Goal: Information Seeking & Learning: Learn about a topic

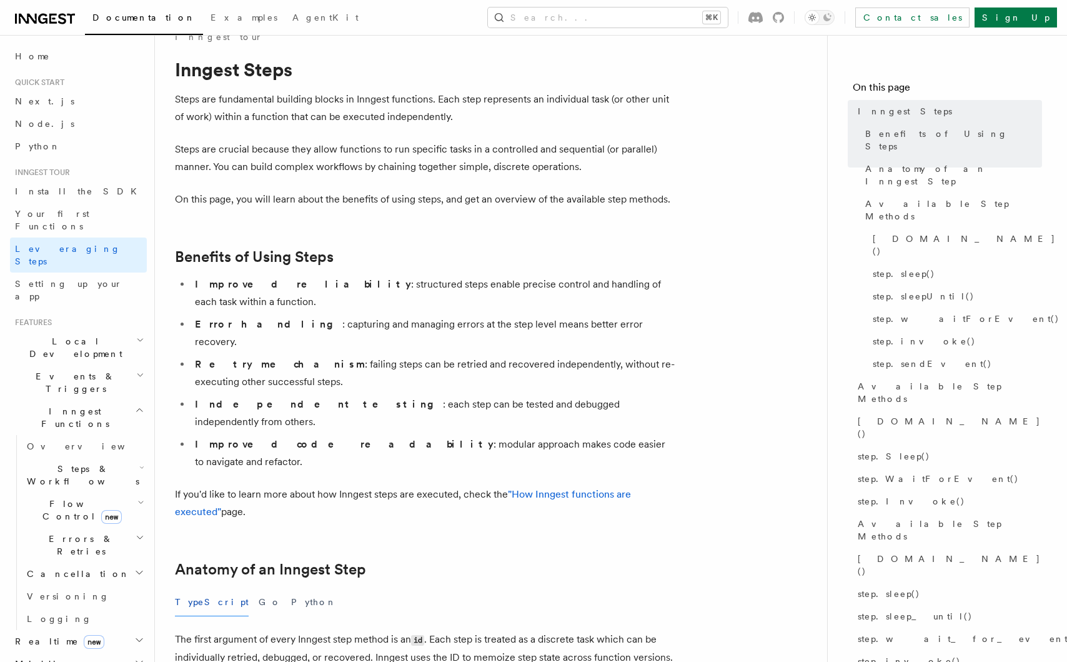
scroll to position [29, 0]
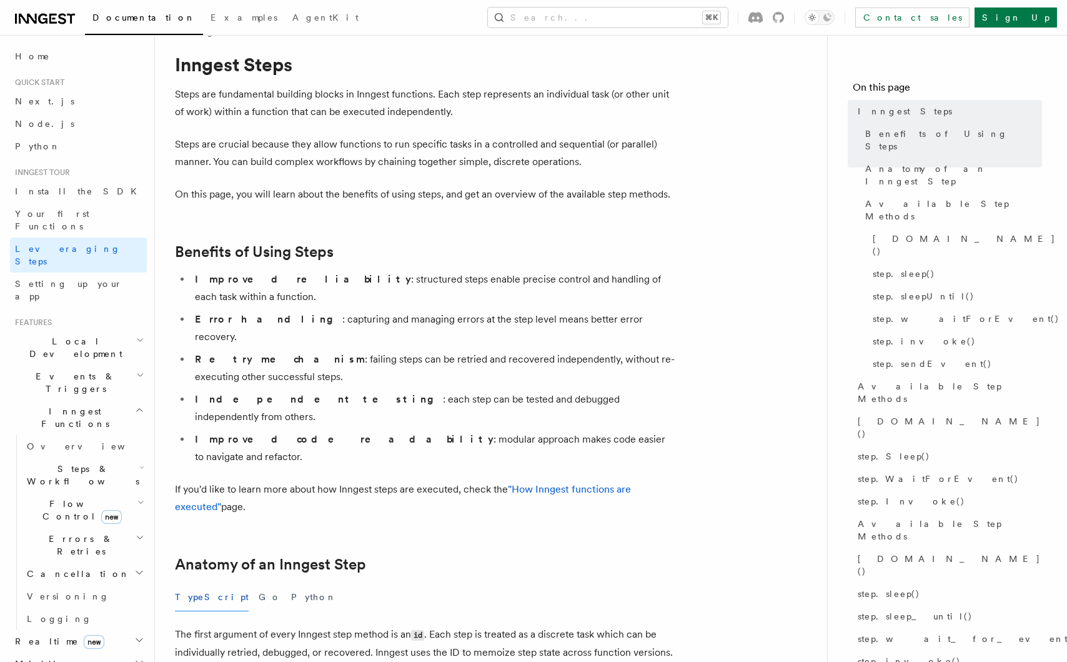
click at [363, 391] on li "Independent testing : each step can be tested and debugged independently from o…" at bounding box center [433, 408] width 484 height 35
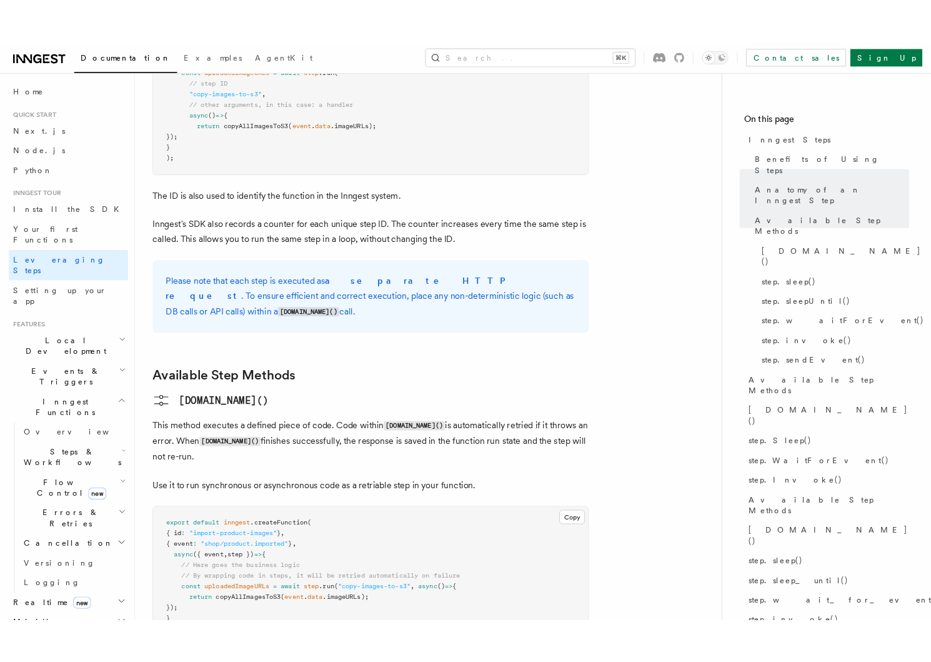
scroll to position [884, 0]
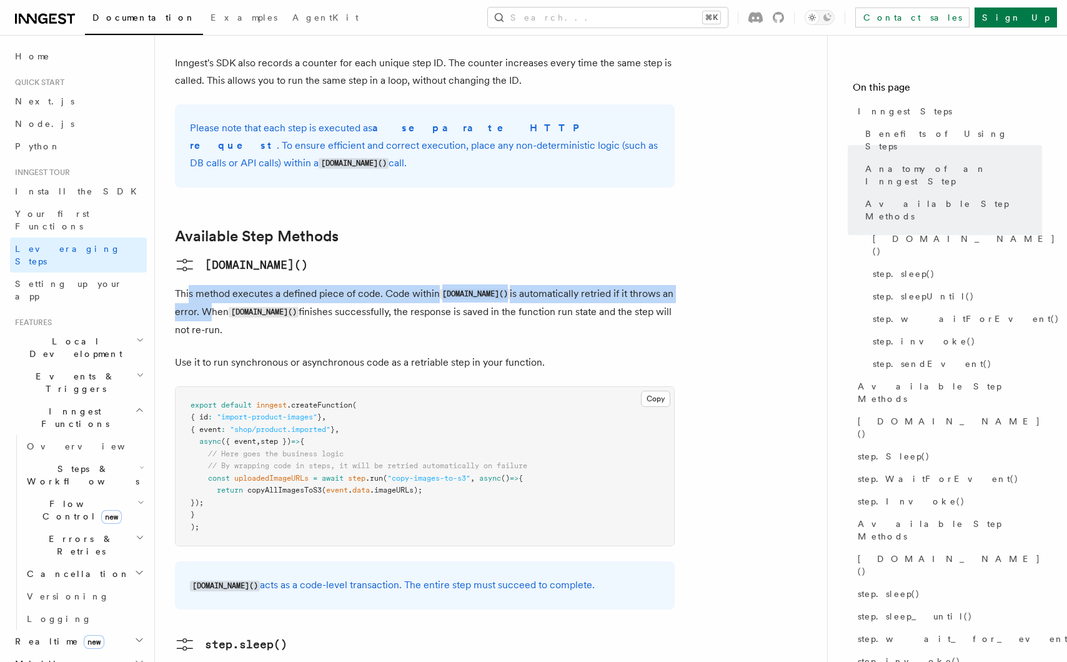
drag, startPoint x: 204, startPoint y: 217, endPoint x: 266, endPoint y: 251, distance: 70.8
click at [234, 285] on p "This method executes a defined piece of code. Code within step.run() is automat…" at bounding box center [425, 312] width 500 height 54
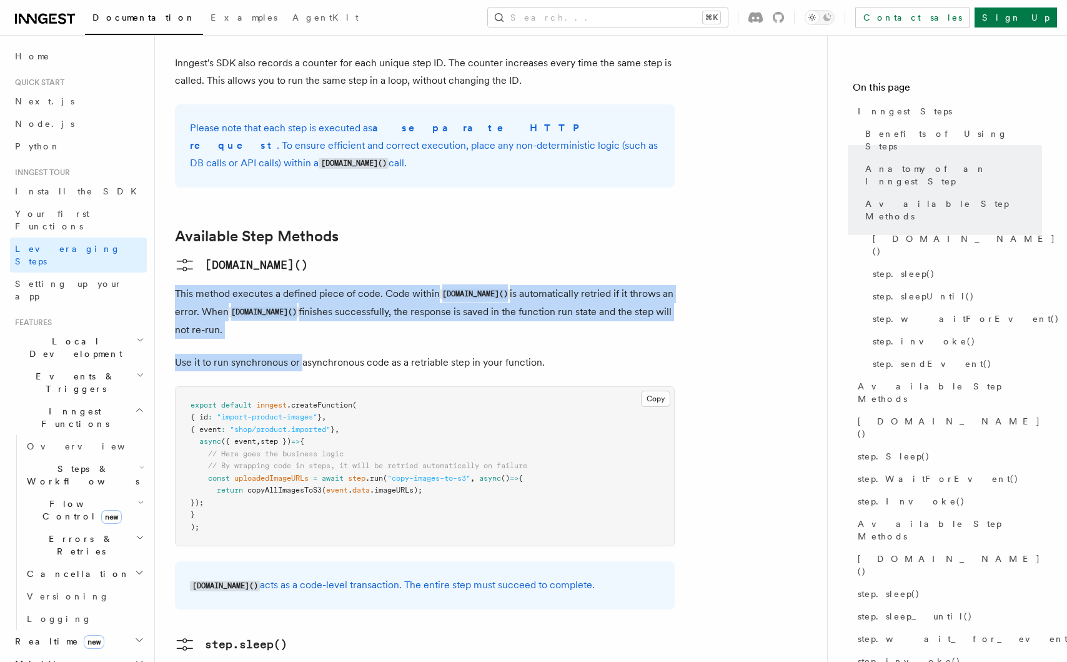
drag, startPoint x: 170, startPoint y: 196, endPoint x: 306, endPoint y: 271, distance: 155.5
click at [306, 354] on p "Use it to run synchronous or asynchronous code as a retriable step in your func…" at bounding box center [425, 362] width 500 height 17
drag, startPoint x: 199, startPoint y: 216, endPoint x: 307, endPoint y: 286, distance: 129.3
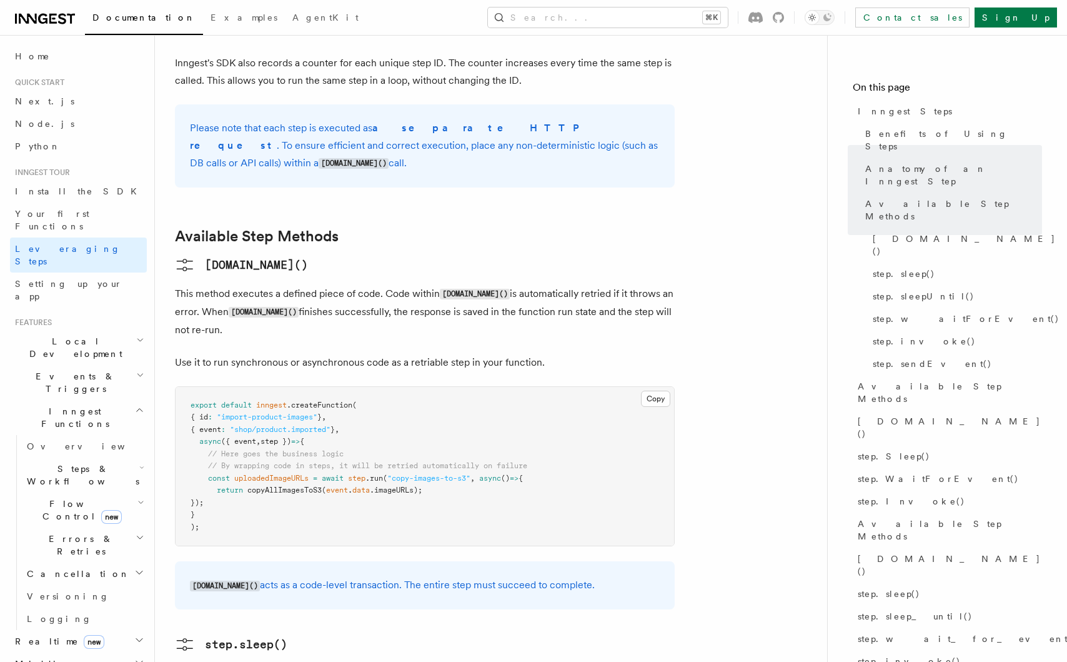
click at [234, 285] on p "This method executes a defined piece of code. Code within step.run() is automat…" at bounding box center [425, 312] width 500 height 54
drag, startPoint x: 194, startPoint y: 171, endPoint x: 295, endPoint y: 265, distance: 137.9
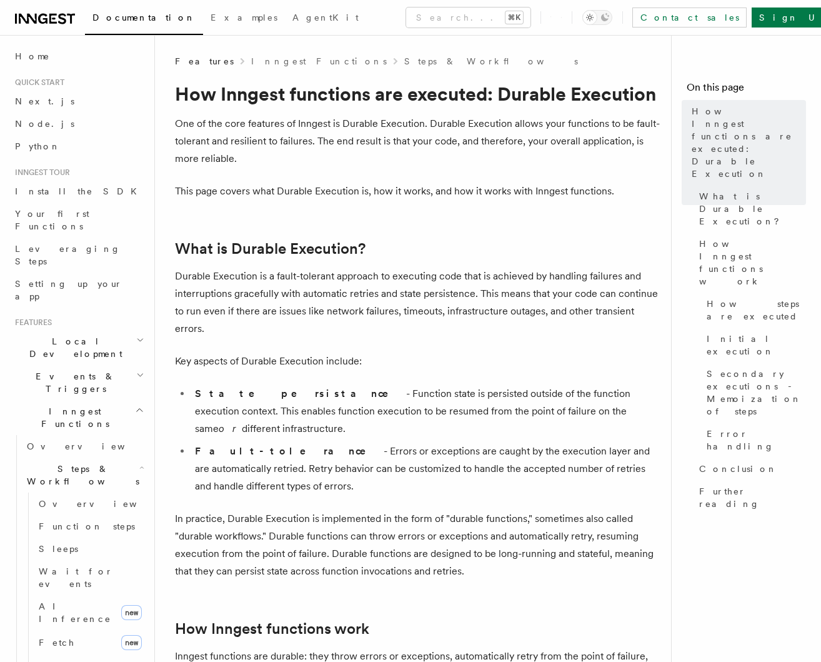
click at [402, 290] on p "Durable Execution is a fault-tolerant approach to executing code that is achiev…" at bounding box center [418, 302] width 486 height 70
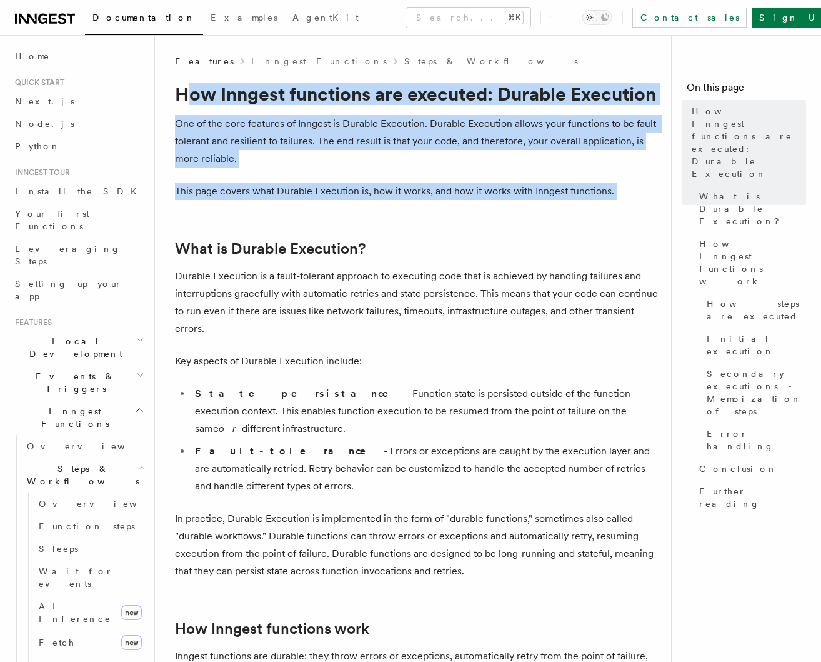
drag, startPoint x: 181, startPoint y: 91, endPoint x: 331, endPoint y: 230, distance: 205.2
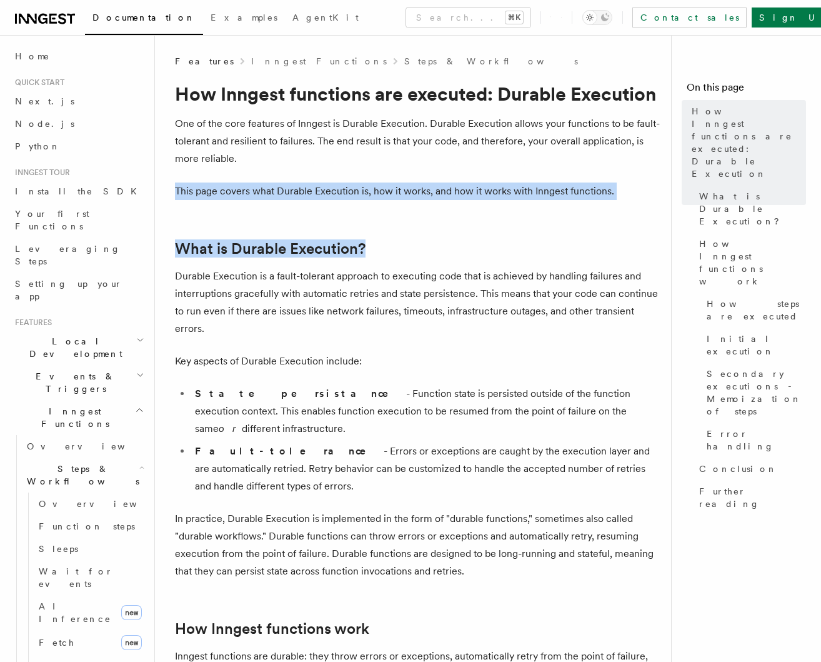
drag, startPoint x: 334, startPoint y: 215, endPoint x: 399, endPoint y: 269, distance: 84.3
click at [399, 269] on p "Durable Execution is a fault-tolerant approach to executing code that is achiev…" at bounding box center [418, 302] width 486 height 70
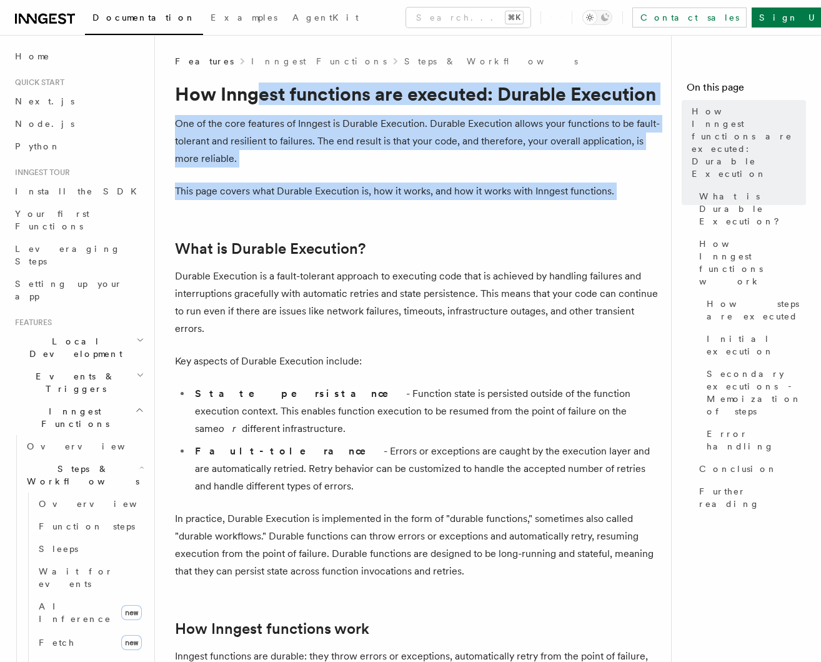
drag, startPoint x: 267, startPoint y: 109, endPoint x: 368, endPoint y: 220, distance: 149.9
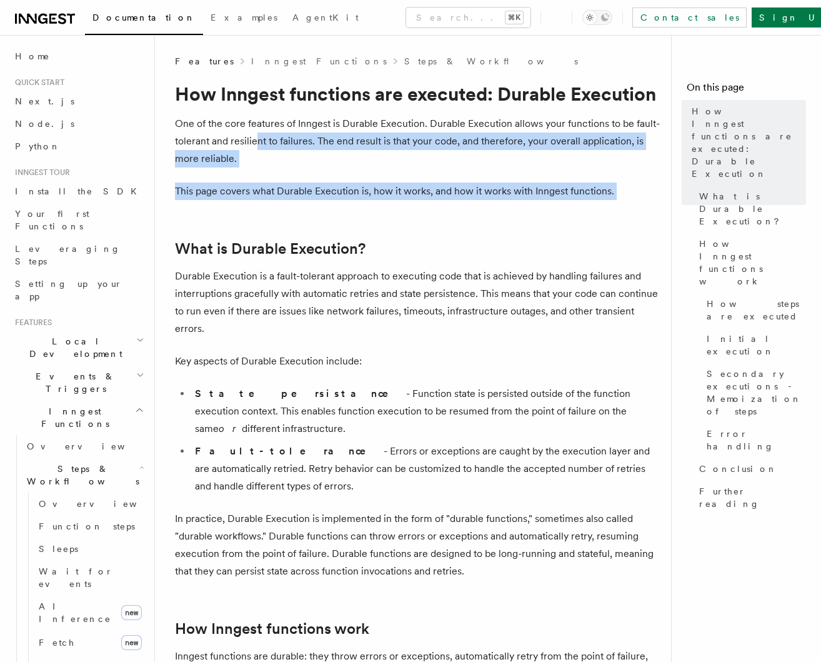
drag, startPoint x: 270, startPoint y: 149, endPoint x: 402, endPoint y: 269, distance: 178.7
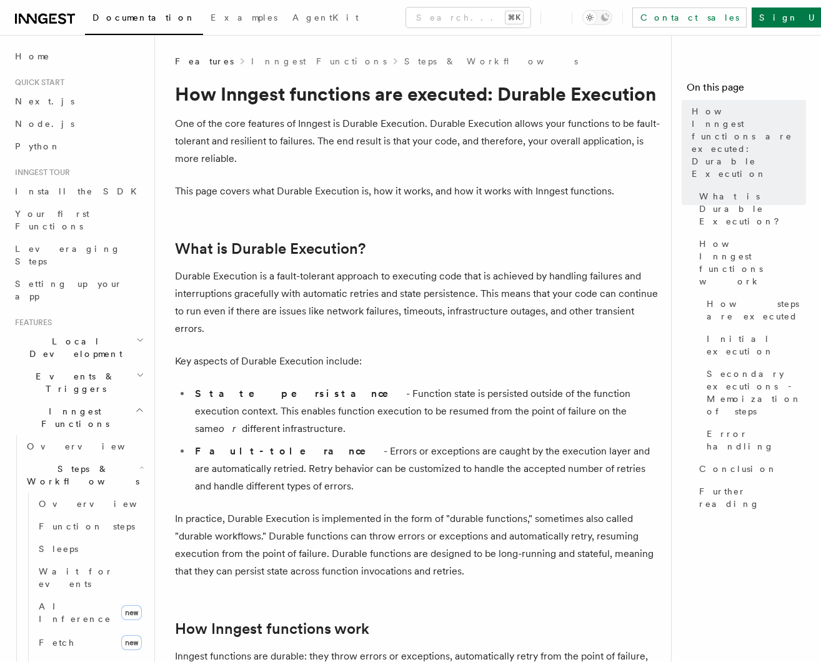
click at [401, 274] on p "Durable Execution is a fault-tolerant approach to executing code that is achiev…" at bounding box center [418, 302] width 486 height 70
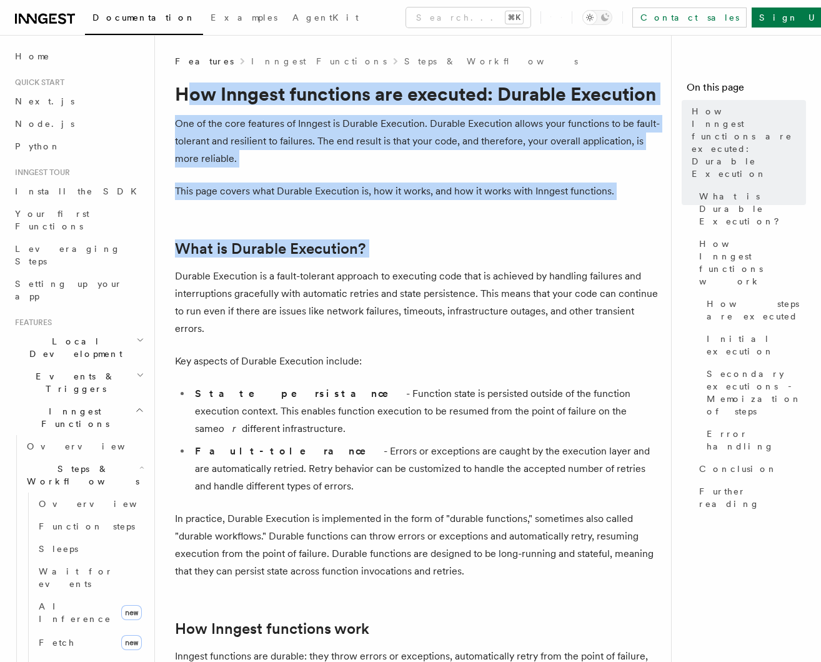
drag, startPoint x: 220, startPoint y: 152, endPoint x: 350, endPoint y: 296, distance: 194.2
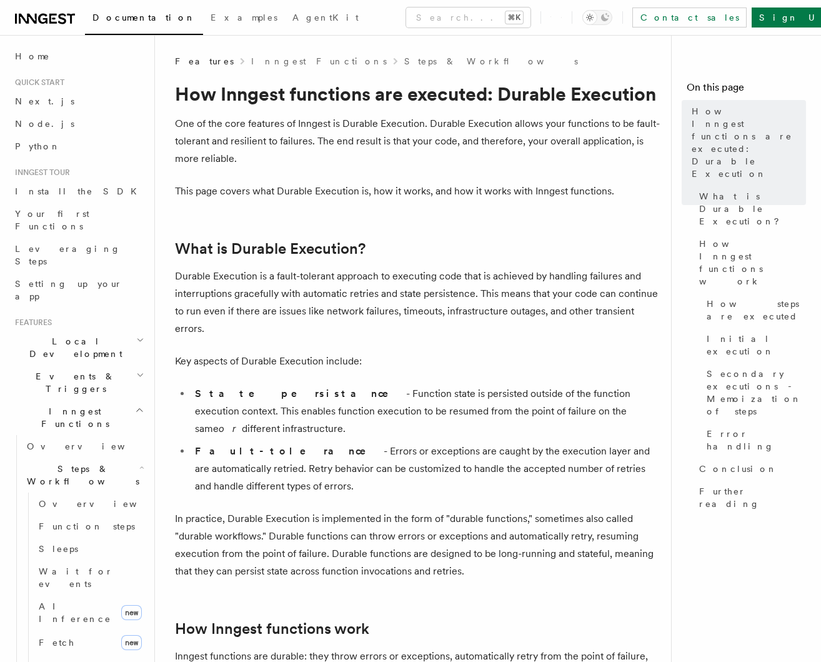
click at [354, 300] on p "Durable Execution is a fault-tolerant approach to executing code that is achiev…" at bounding box center [418, 302] width 486 height 70
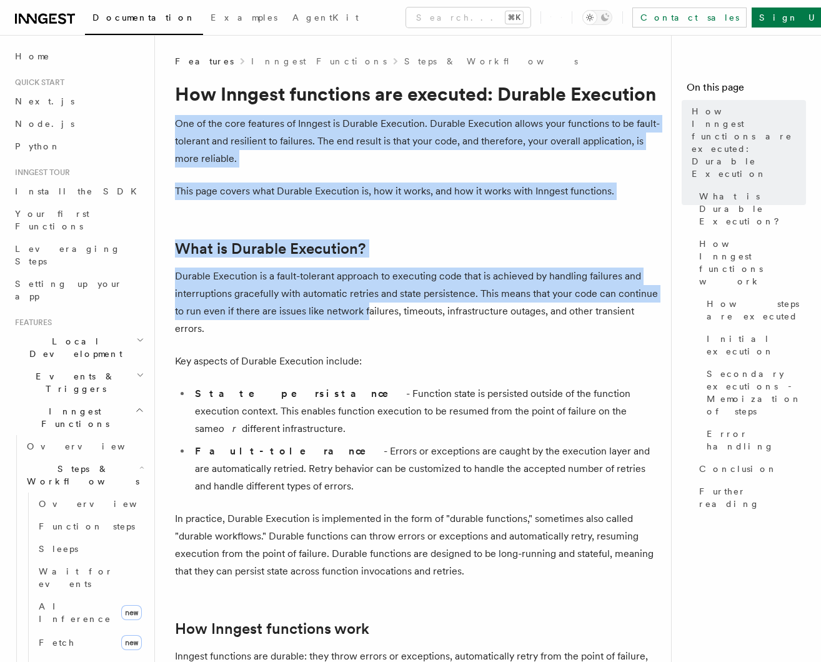
drag, startPoint x: 198, startPoint y: 122, endPoint x: 432, endPoint y: 382, distance: 350.0
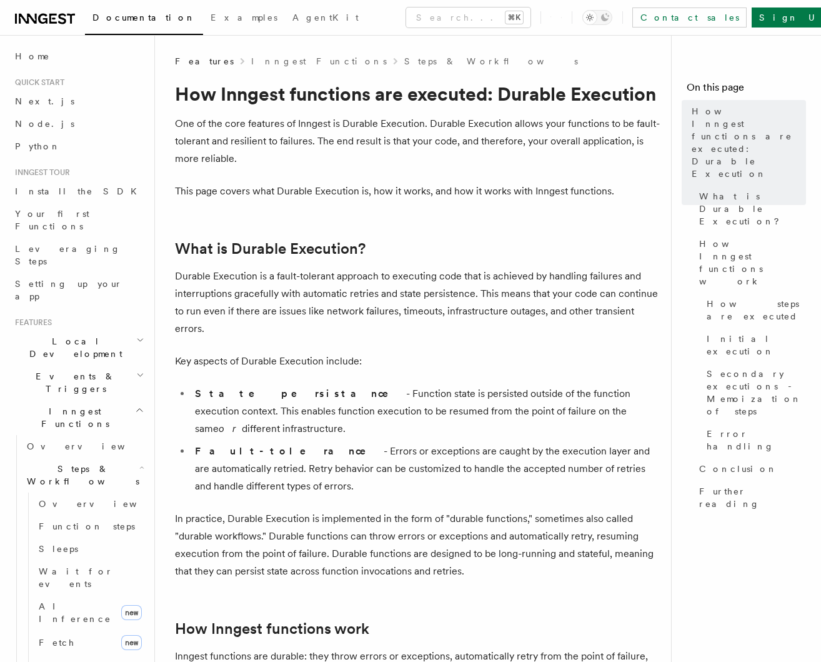
click at [431, 385] on li "State persistance - Function state is persisted outside of the function executi…" at bounding box center [426, 411] width 470 height 52
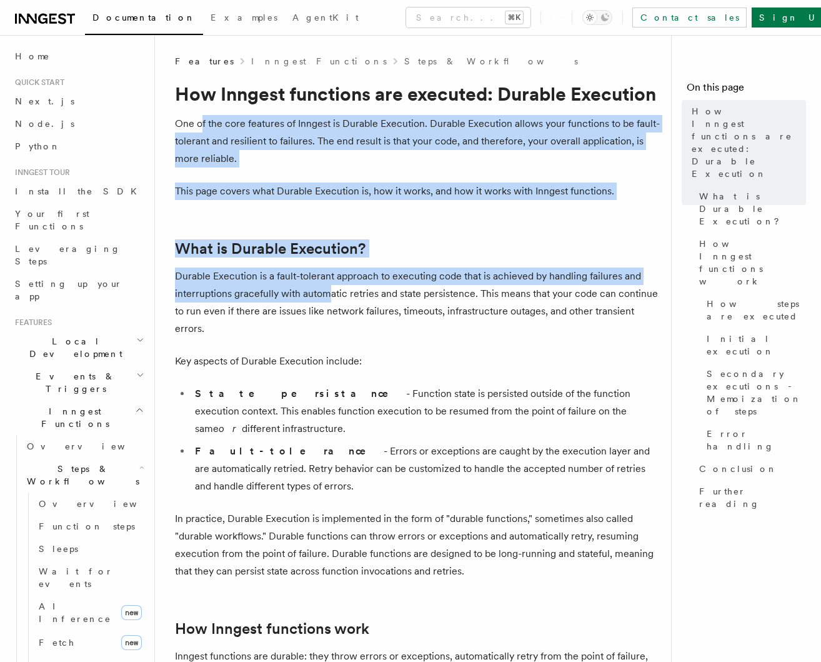
drag, startPoint x: 201, startPoint y: 115, endPoint x: 346, endPoint y: 322, distance: 253.1
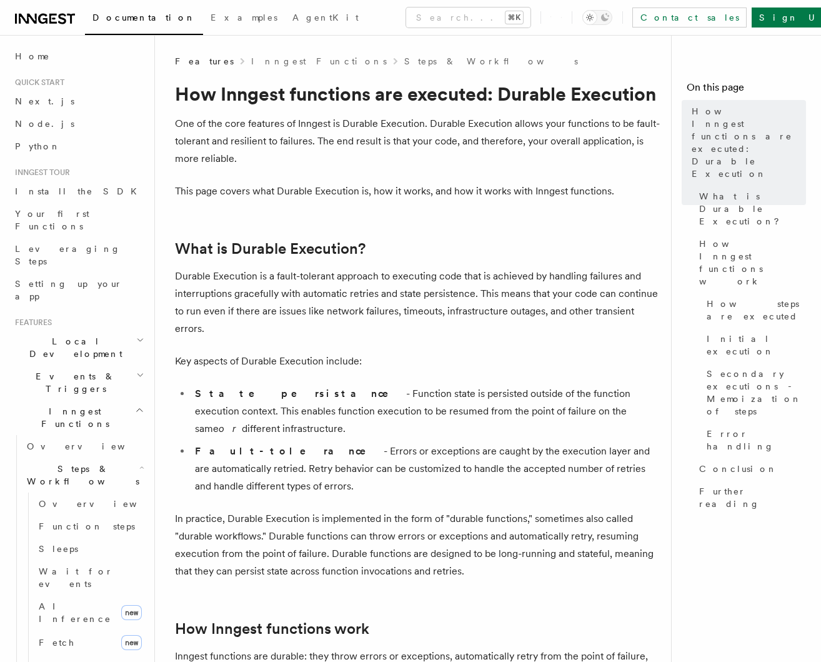
drag, startPoint x: 188, startPoint y: 119, endPoint x: 286, endPoint y: 244, distance: 158.4
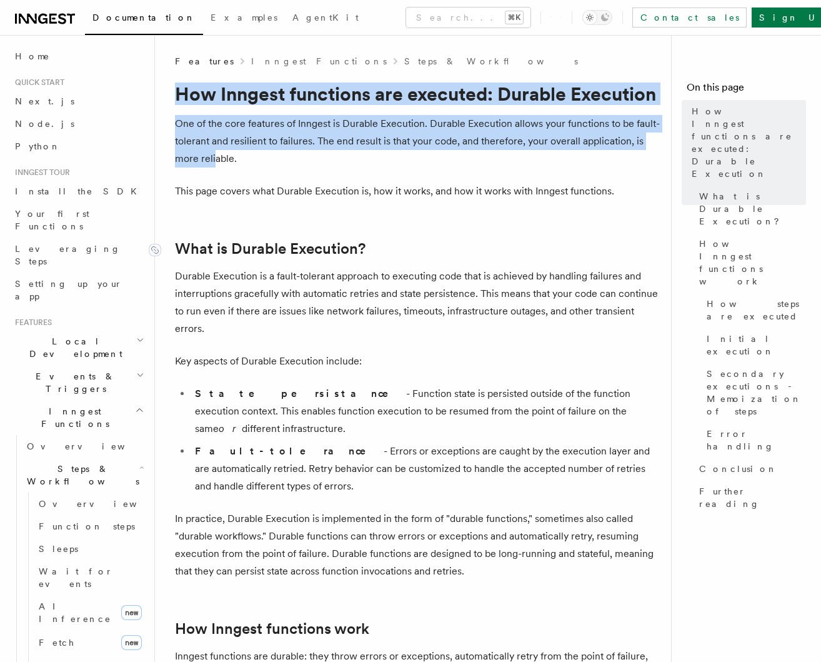
click at [286, 244] on link "What is Durable Execution?" at bounding box center [270, 248] width 191 height 17
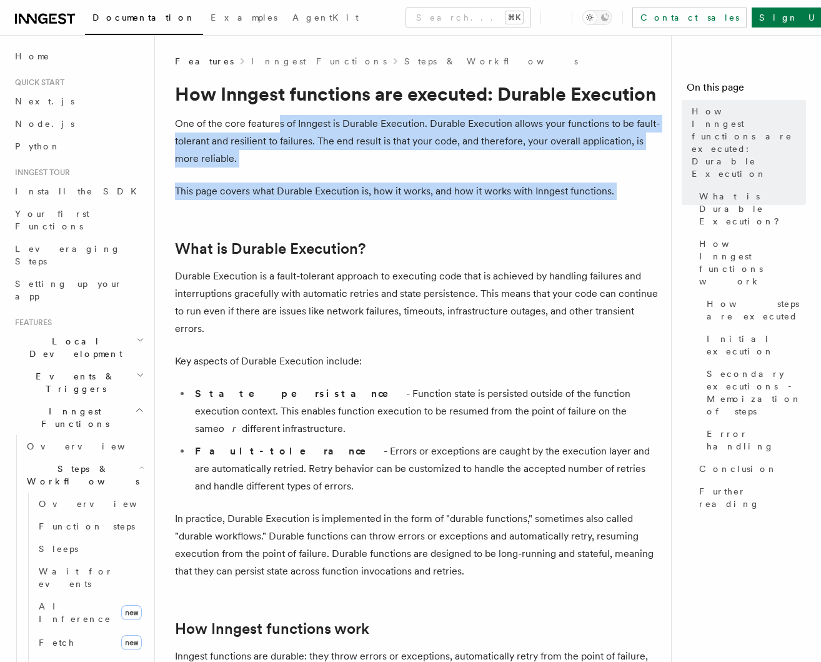
drag, startPoint x: 307, startPoint y: 154, endPoint x: 389, endPoint y: 243, distance: 120.7
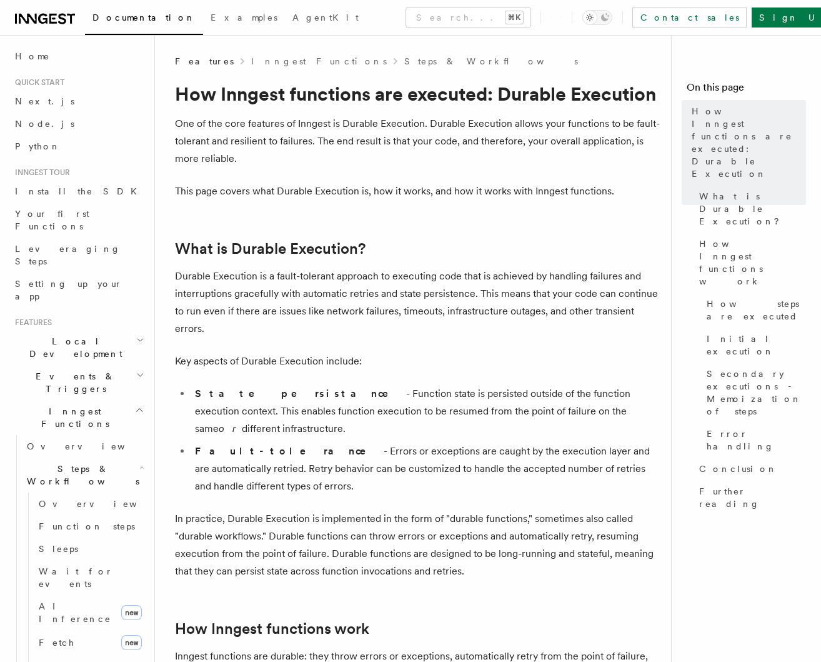
click at [389, 243] on h2 "What is Durable Execution?" at bounding box center [418, 248] width 486 height 17
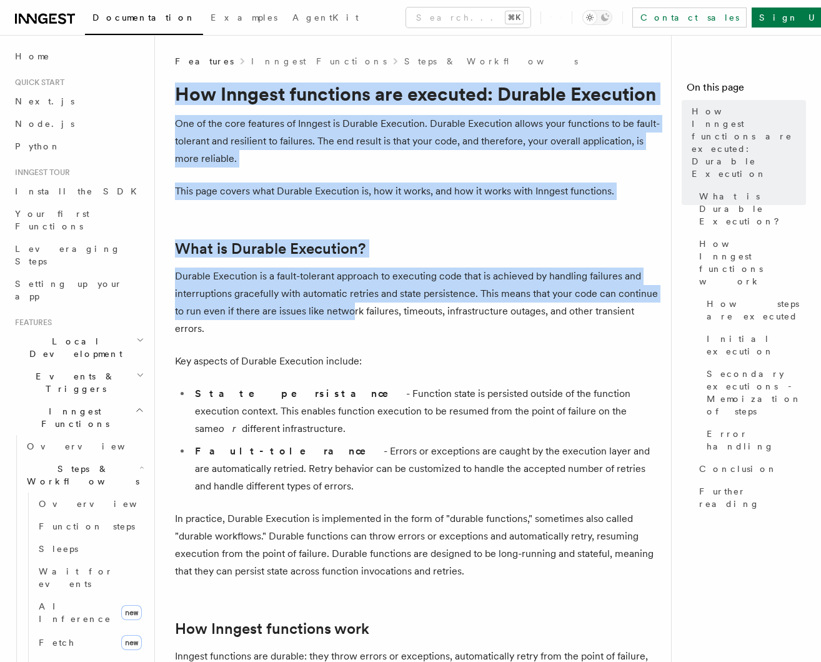
drag, startPoint x: 176, startPoint y: 89, endPoint x: 364, endPoint y: 321, distance: 298.6
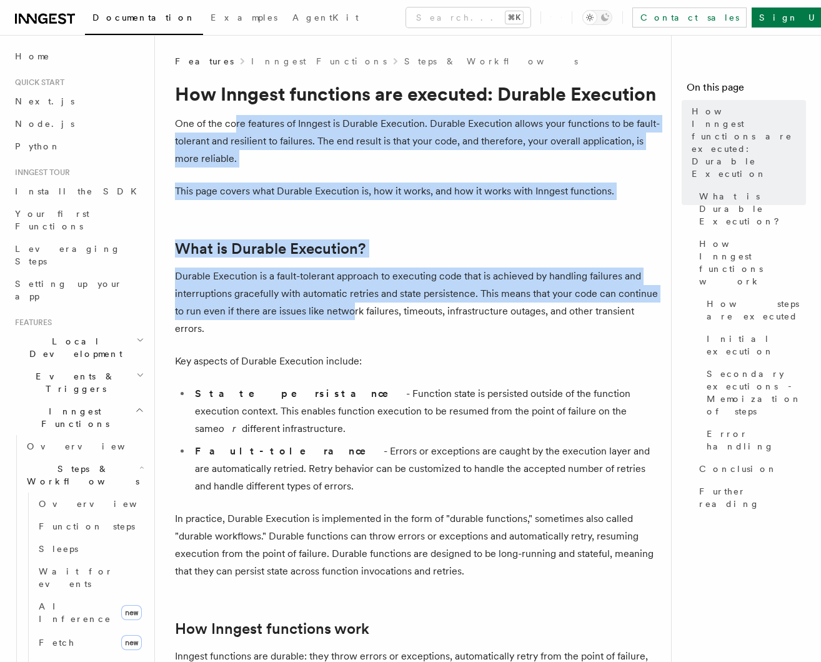
drag, startPoint x: 275, startPoint y: 213, endPoint x: 384, endPoint y: 329, distance: 159.2
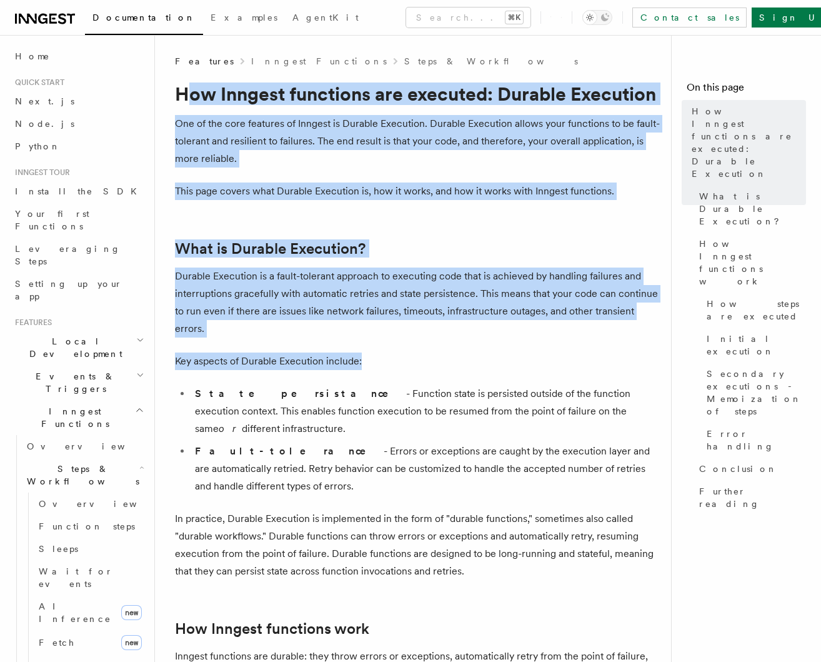
drag, startPoint x: 182, startPoint y: 88, endPoint x: 393, endPoint y: 370, distance: 352.2
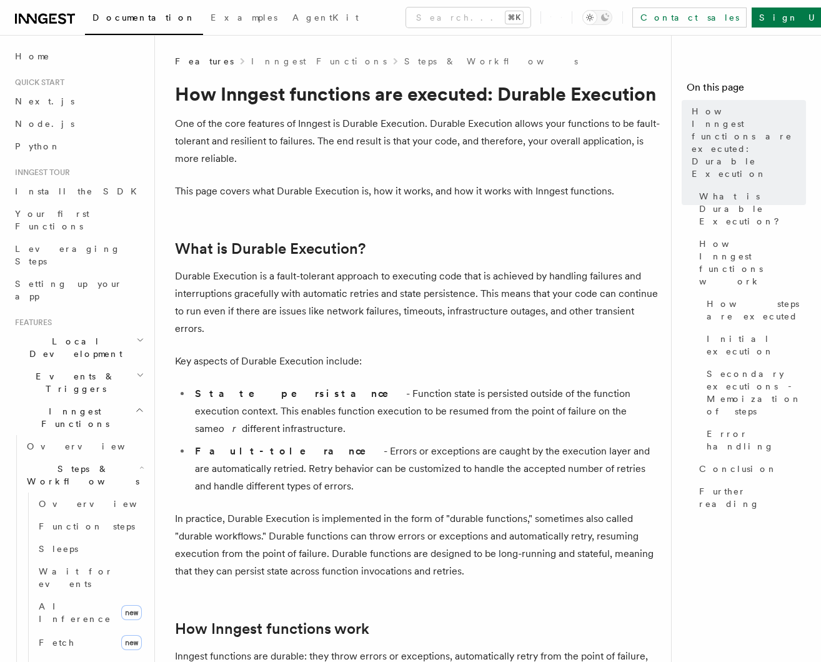
click at [393, 385] on li "State persistance - Function state is persisted outside of the function executi…" at bounding box center [426, 411] width 470 height 52
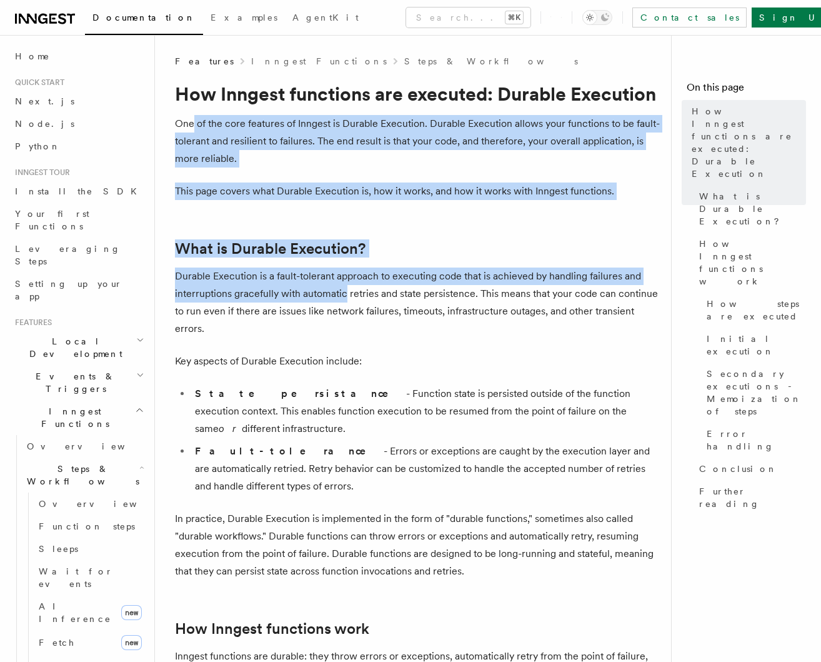
drag, startPoint x: 187, startPoint y: 111, endPoint x: 348, endPoint y: 297, distance: 246.8
click at [348, 297] on p "Durable Execution is a fault-tolerant approach to executing code that is achiev…" at bounding box center [418, 302] width 486 height 70
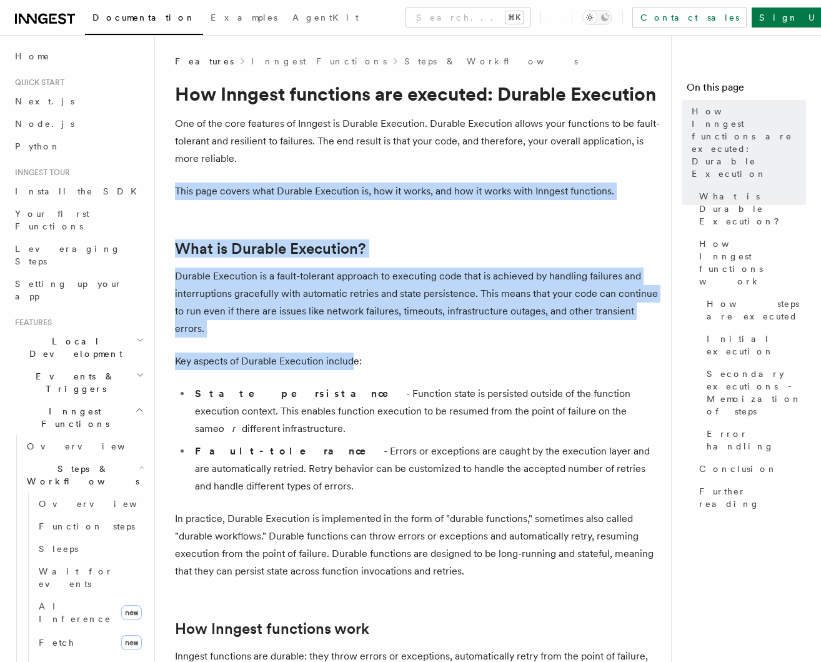
drag, startPoint x: 288, startPoint y: 263, endPoint x: 441, endPoint y: 409, distance: 210.8
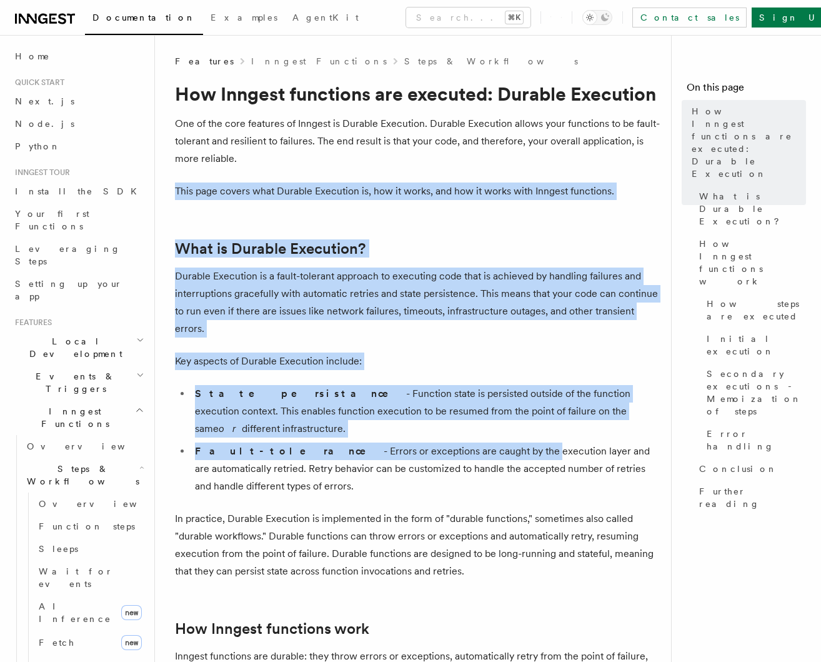
click at [441, 442] on li "Fault-tolerance - Errors or exceptions are caught by the execution layer and ar…" at bounding box center [426, 468] width 470 height 52
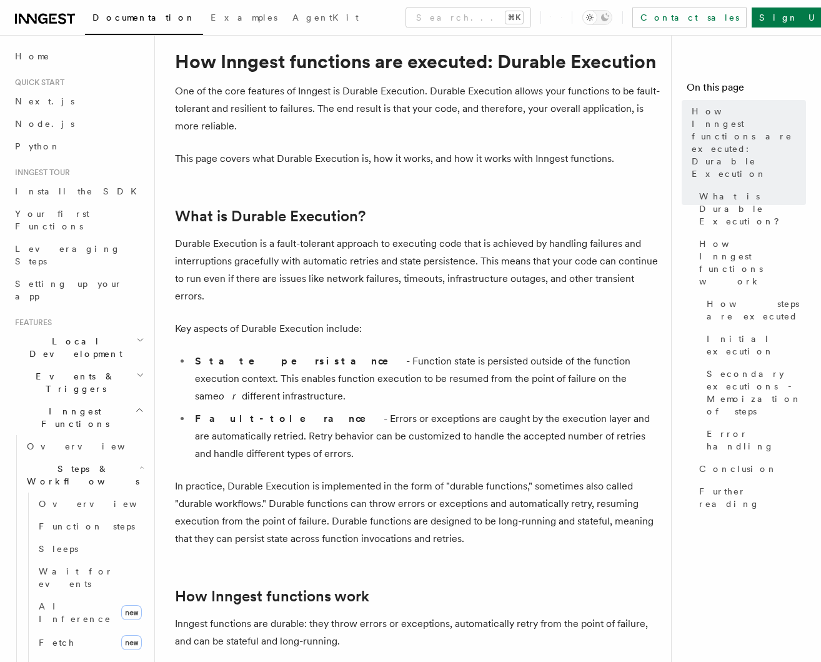
scroll to position [33, 0]
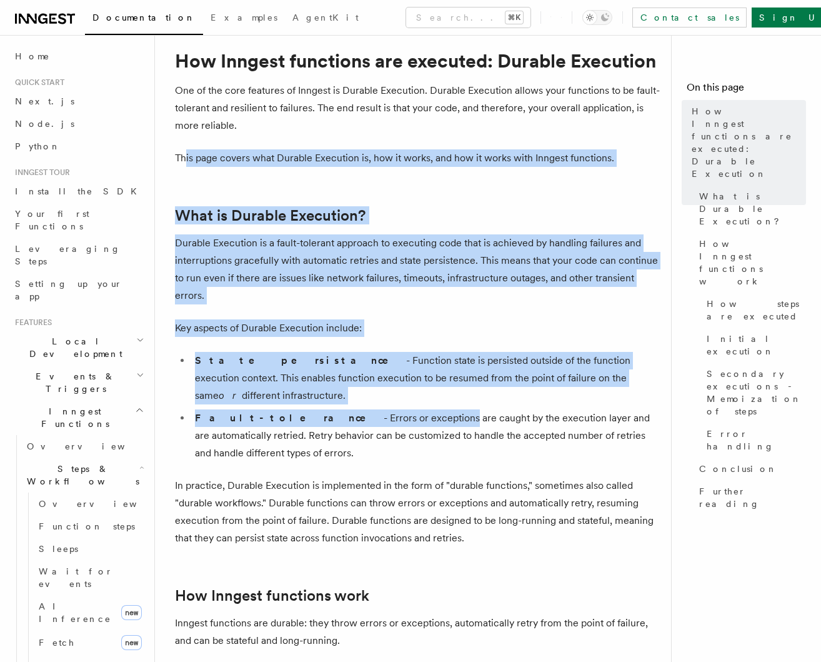
drag, startPoint x: 342, startPoint y: 357, endPoint x: 372, endPoint y: 403, distance: 55.1
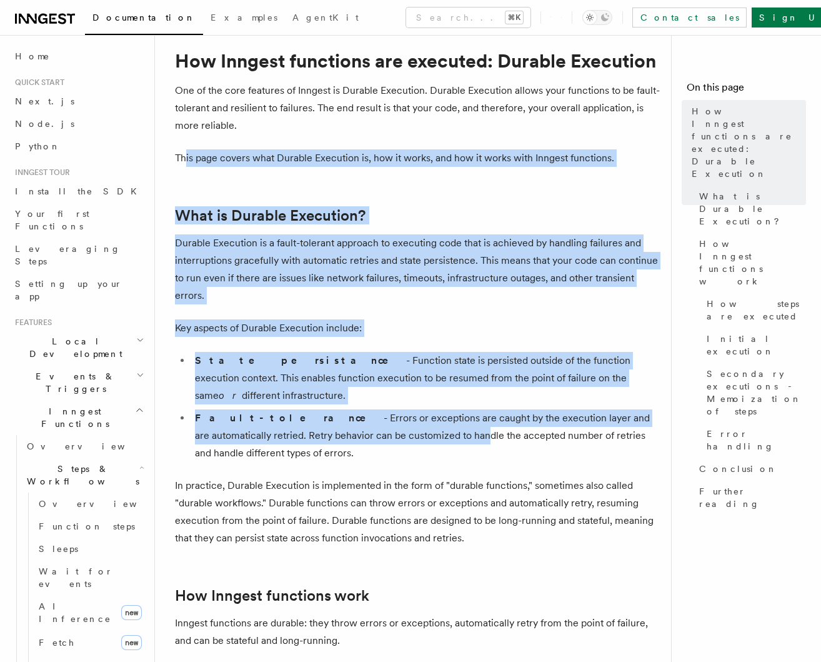
click at [372, 409] on li "Fault-tolerance - Errors or exceptions are caught by the execution layer and ar…" at bounding box center [426, 435] width 470 height 52
drag, startPoint x: 220, startPoint y: 231, endPoint x: 423, endPoint y: 415, distance: 274.3
click at [423, 415] on li "Fault-tolerance - Errors or exceptions are caught by the execution layer and ar…" at bounding box center [426, 435] width 470 height 52
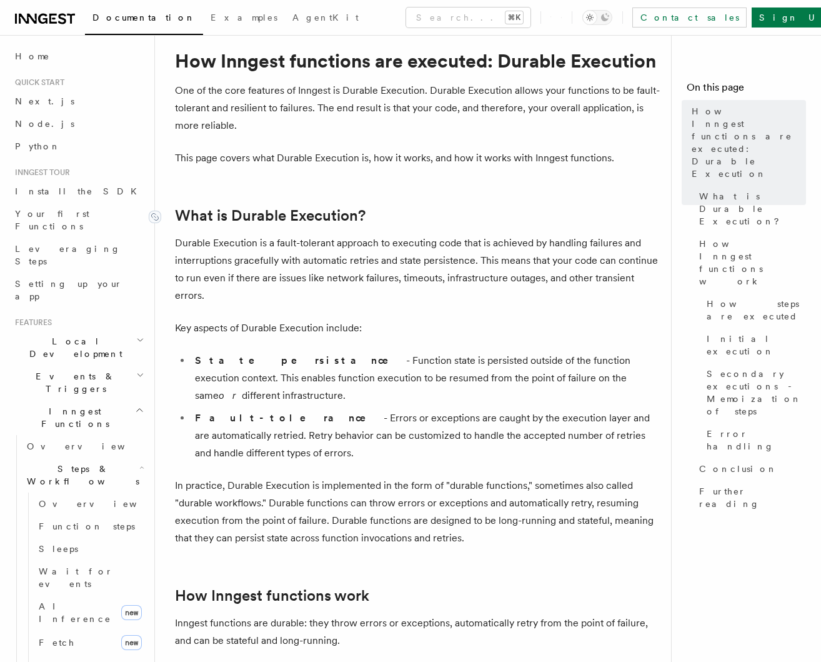
drag, startPoint x: 239, startPoint y: 217, endPoint x: 454, endPoint y: 418, distance: 294.0
click at [454, 418] on li "Fault-tolerance - Errors or exceptions are caught by the execution layer and ar…" at bounding box center [426, 435] width 470 height 52
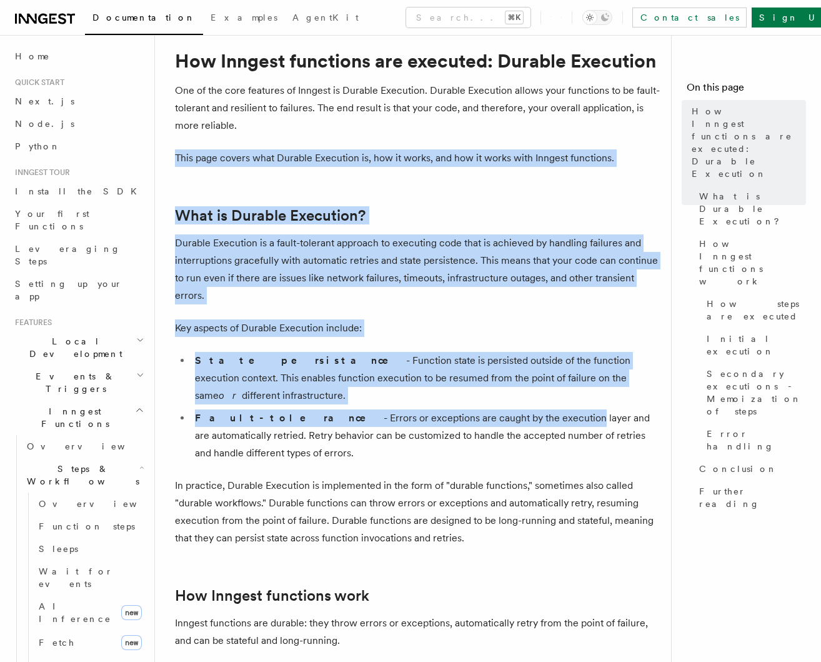
drag, startPoint x: 333, startPoint y: 241, endPoint x: 487, endPoint y: 394, distance: 217.4
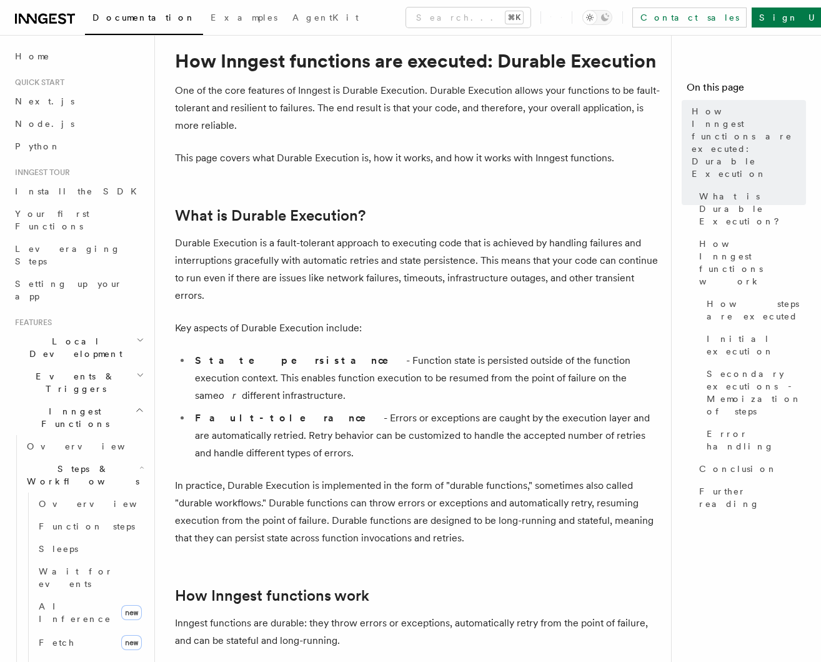
click at [490, 409] on li "Fault-tolerance - Errors or exceptions are caught by the execution layer and ar…" at bounding box center [426, 435] width 470 height 52
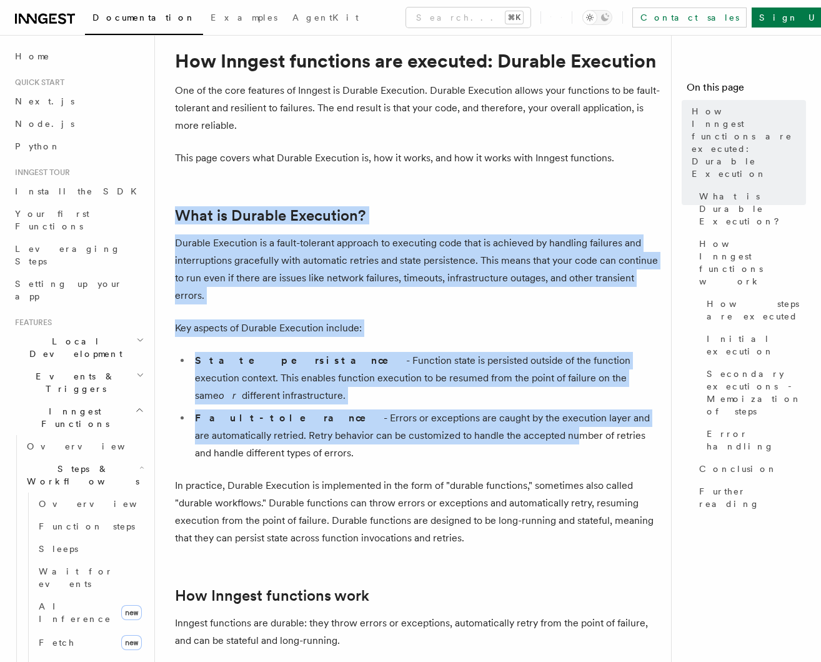
drag, startPoint x: 286, startPoint y: 196, endPoint x: 482, endPoint y: 414, distance: 292.9
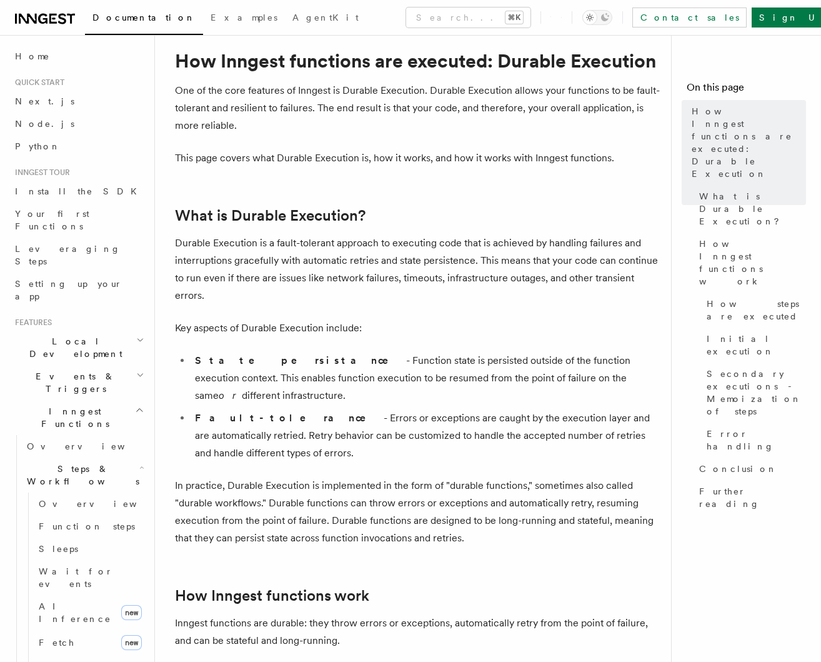
click at [482, 414] on li "Fault-tolerance - Errors or exceptions are caught by the execution layer and ar…" at bounding box center [426, 435] width 470 height 52
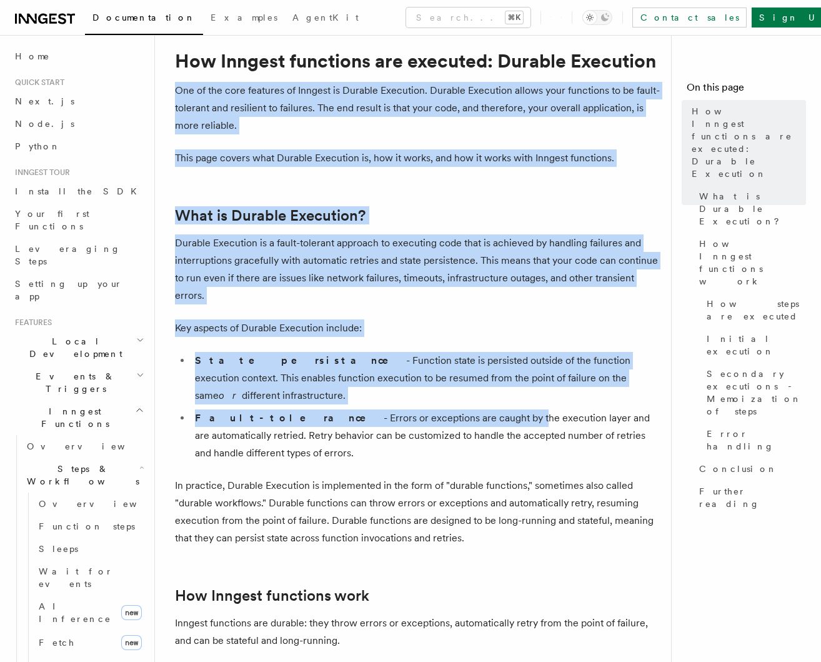
drag, startPoint x: 344, startPoint y: 296, endPoint x: 432, endPoint y: 379, distance: 121.5
drag, startPoint x: 432, startPoint y: 379, endPoint x: 328, endPoint y: 251, distance: 165.2
click at [432, 409] on li "Fault-tolerance - Errors or exceptions are caught by the execution layer and ar…" at bounding box center [426, 435] width 470 height 52
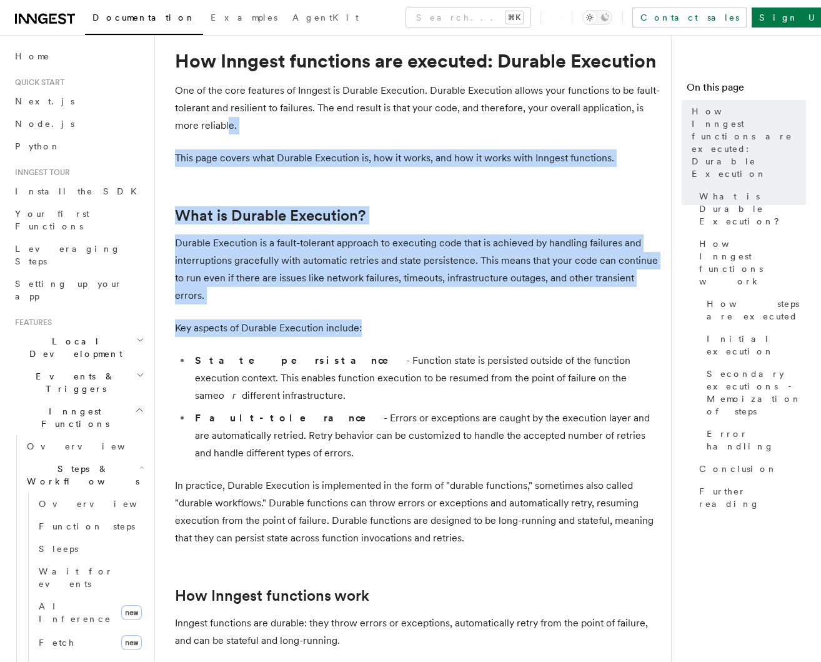
drag, startPoint x: 408, startPoint y: 312, endPoint x: 424, endPoint y: 326, distance: 21.3
drag, startPoint x: 424, startPoint y: 326, endPoint x: 409, endPoint y: 304, distance: 26.5
drag, startPoint x: 379, startPoint y: 254, endPoint x: 474, endPoint y: 348, distance: 133.0
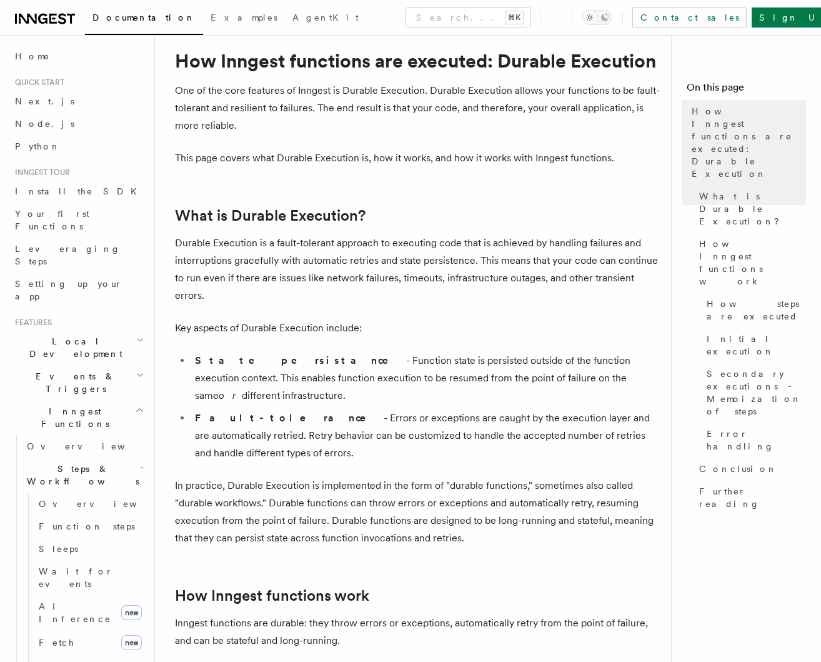
drag, startPoint x: 474, startPoint y: 348, endPoint x: 323, endPoint y: 180, distance: 225.7
click at [474, 352] on li "State persistance - Function state is persisted outside of the function executi…" at bounding box center [426, 378] width 470 height 52
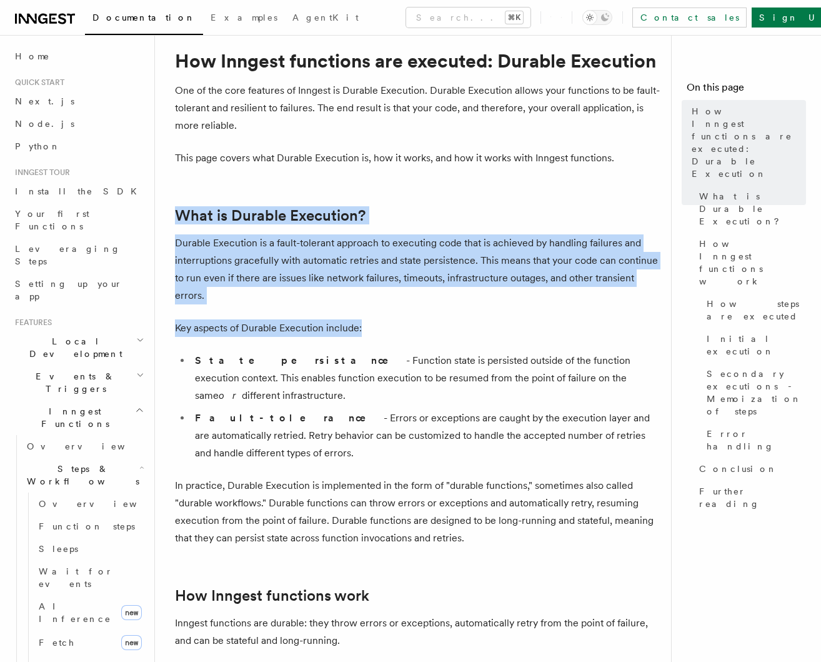
drag, startPoint x: 314, startPoint y: 172, endPoint x: 489, endPoint y: 355, distance: 253.2
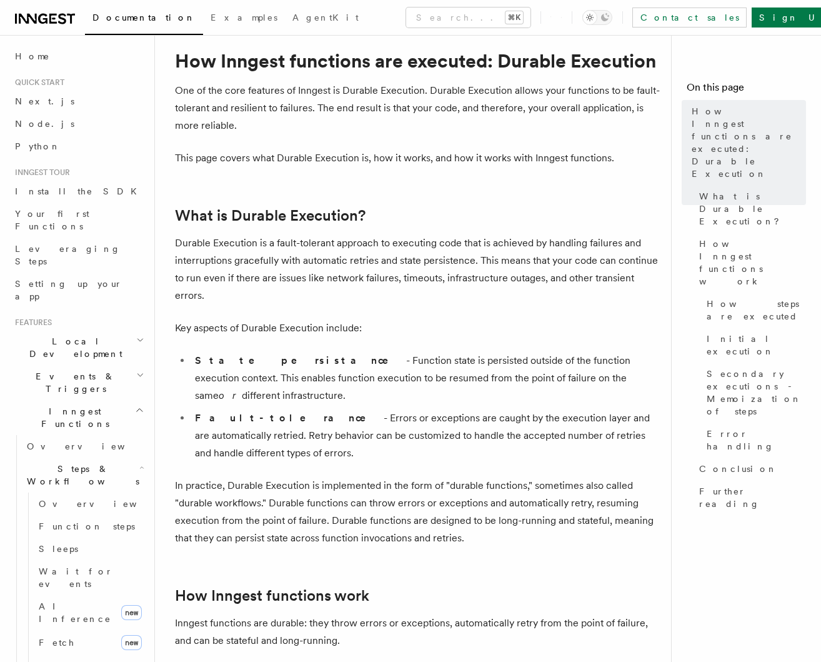
click at [489, 355] on li "State persistance - Function state is persisted outside of the function executi…" at bounding box center [426, 378] width 470 height 52
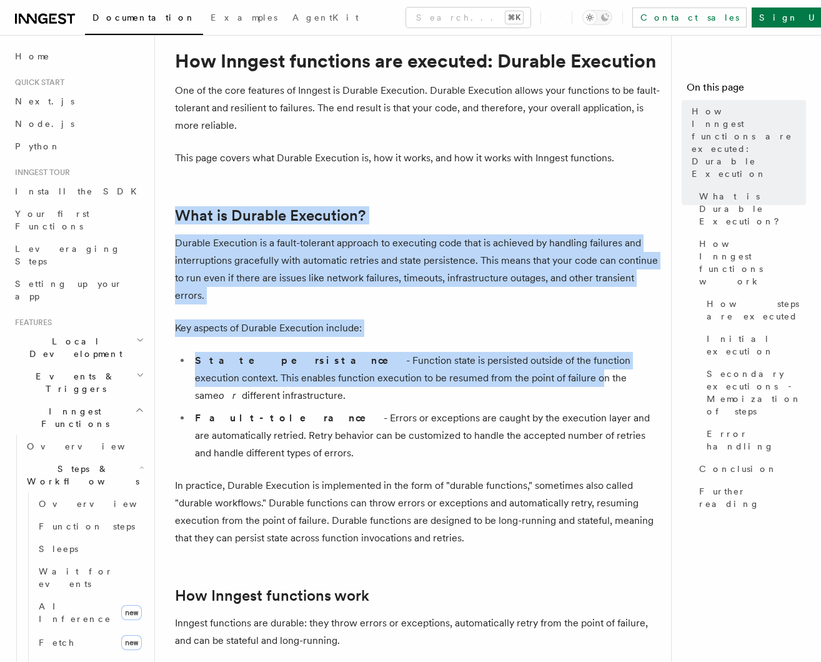
drag, startPoint x: 338, startPoint y: 255, endPoint x: 454, endPoint y: 356, distance: 154.1
click at [454, 356] on li "State persistance - Function state is persisted outside of the function executi…" at bounding box center [426, 378] width 470 height 52
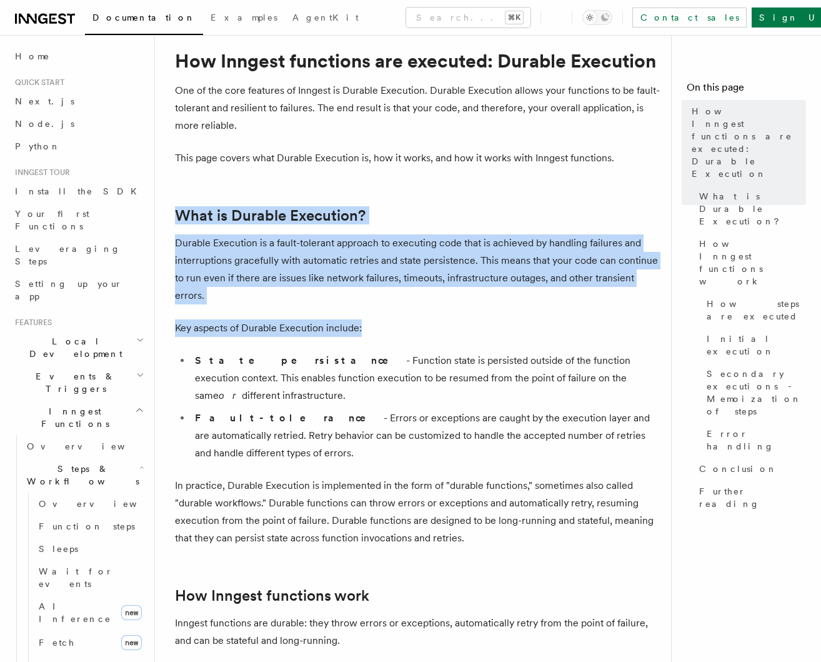
drag, startPoint x: 268, startPoint y: 206, endPoint x: 389, endPoint y: 342, distance: 181.9
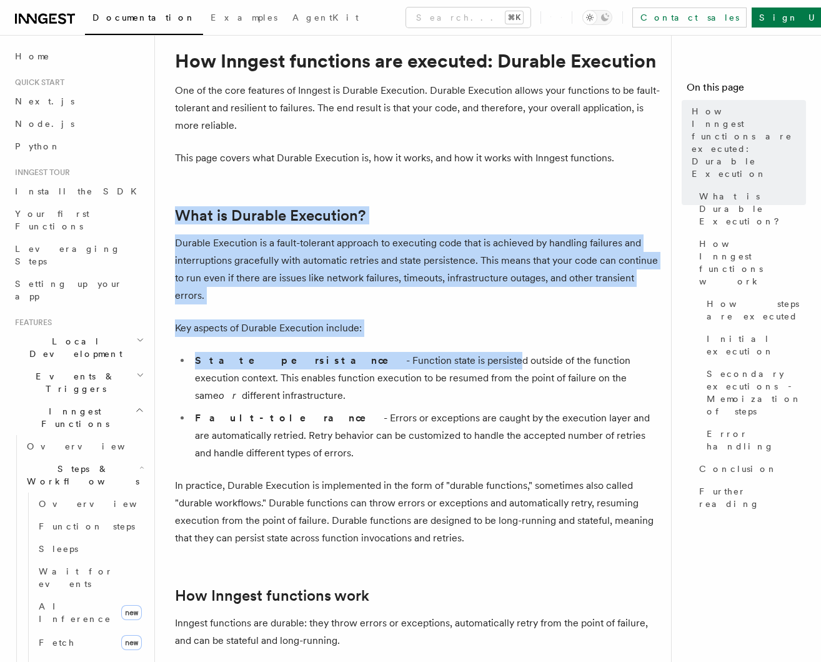
click at [389, 352] on li "State persistance - Function state is persisted outside of the function executi…" at bounding box center [426, 378] width 470 height 52
drag, startPoint x: 221, startPoint y: 152, endPoint x: 402, endPoint y: 440, distance: 340.3
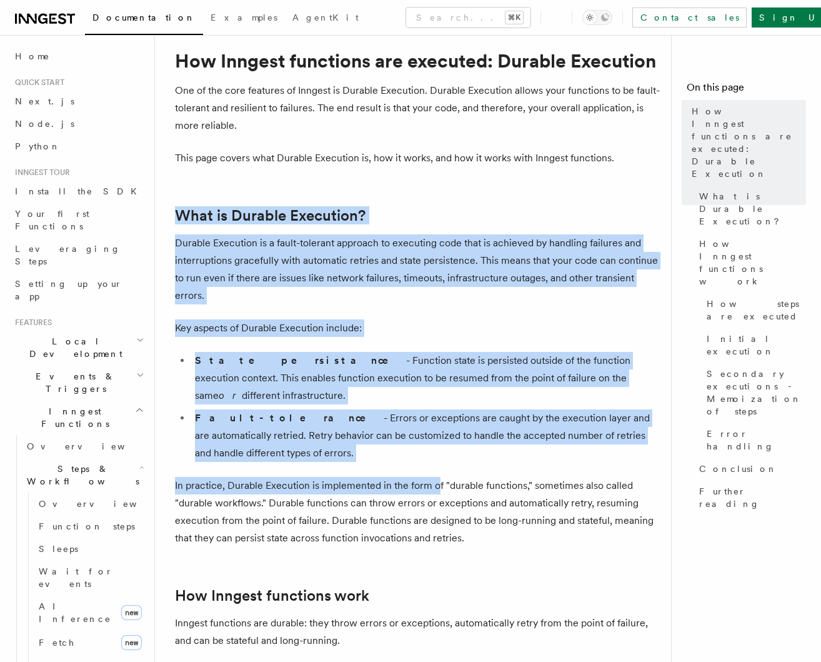
drag, startPoint x: 230, startPoint y: 171, endPoint x: 453, endPoint y: 474, distance: 376.3
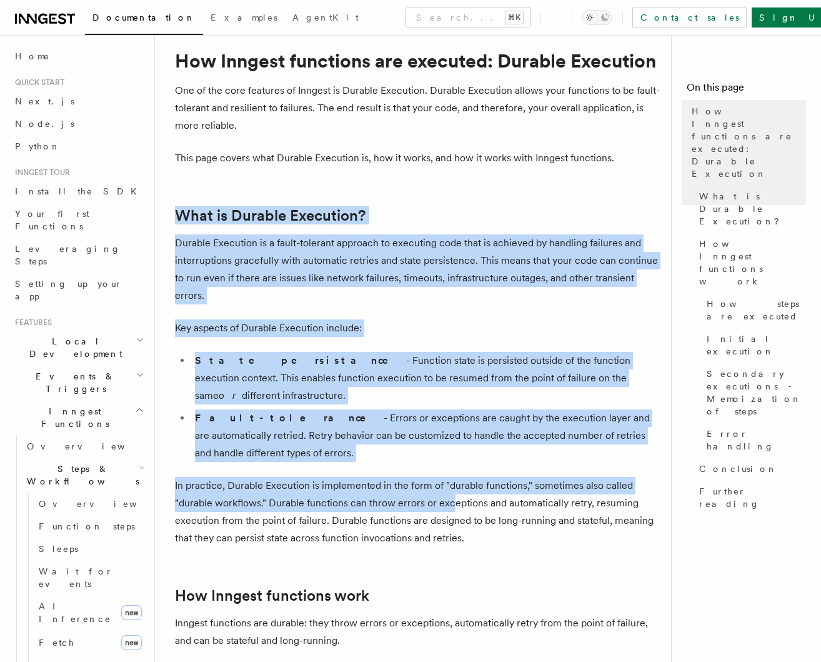
click at [453, 477] on p "In practice, Durable Execution is implemented in the form of "durable functions…" at bounding box center [418, 512] width 486 height 70
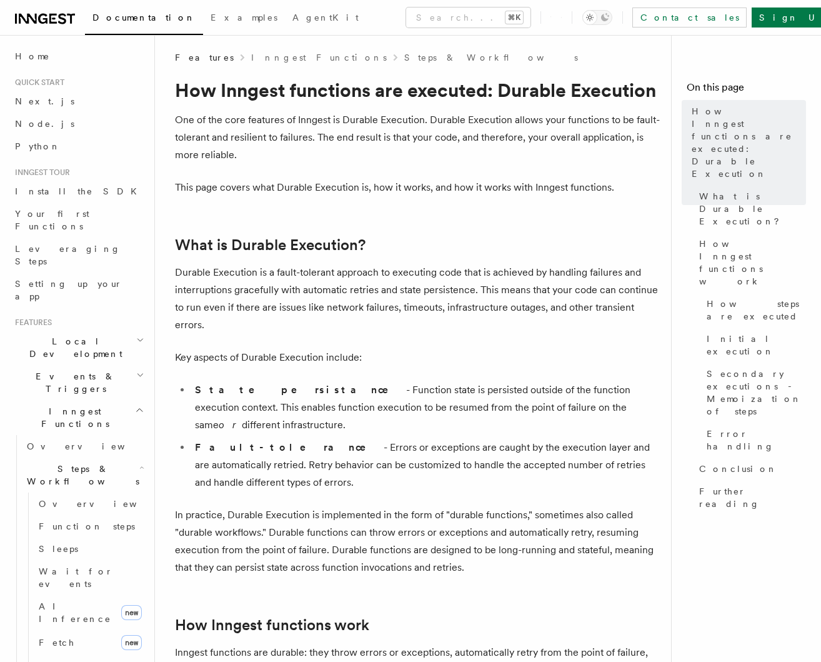
scroll to position [4, 0]
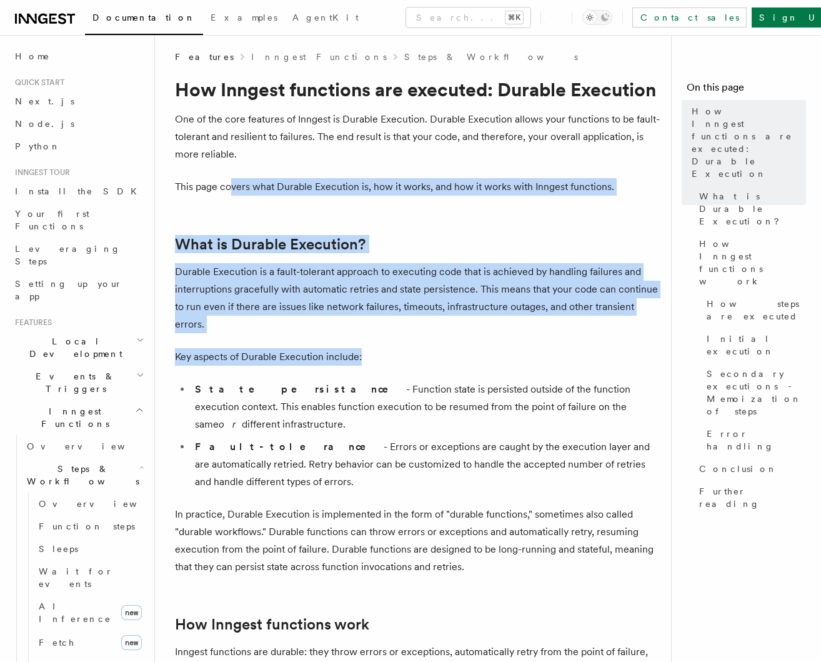
drag
click at [381, 348] on p "Key aspects of Durable Execution include:" at bounding box center [418, 356] width 486 height 17
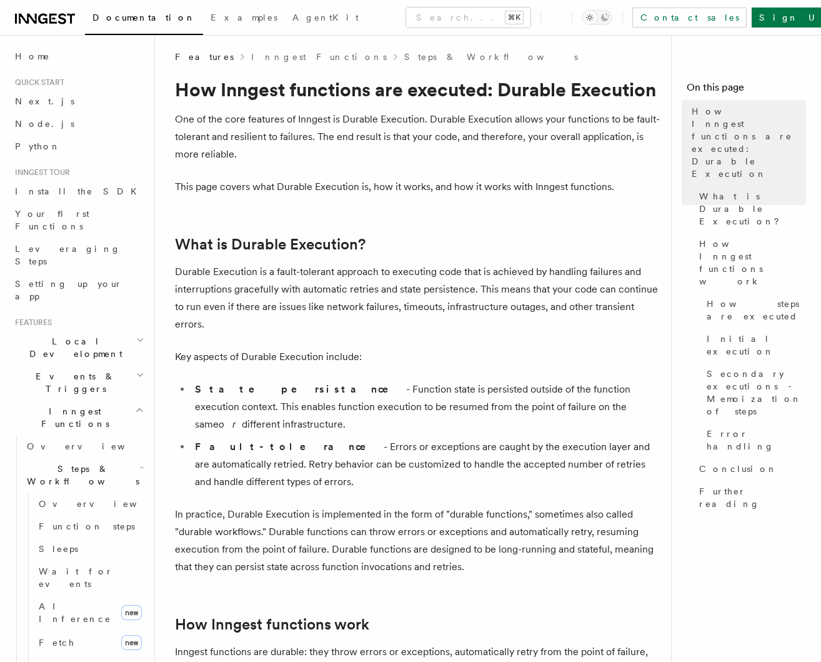
click at [352, 306] on p "Durable Execution is a fault-tolerant approach to executing code that is achiev…" at bounding box center [418, 298] width 486 height 70
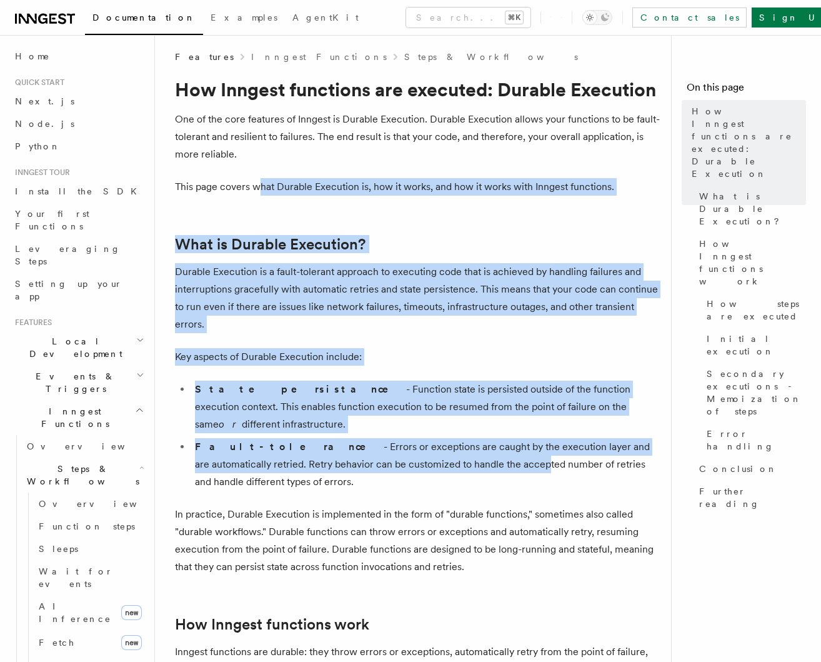
click at [435, 438] on li "Fault-tolerance - Errors or exceptions are caught by the execution layer and ar…" at bounding box center [426, 464] width 470 height 52
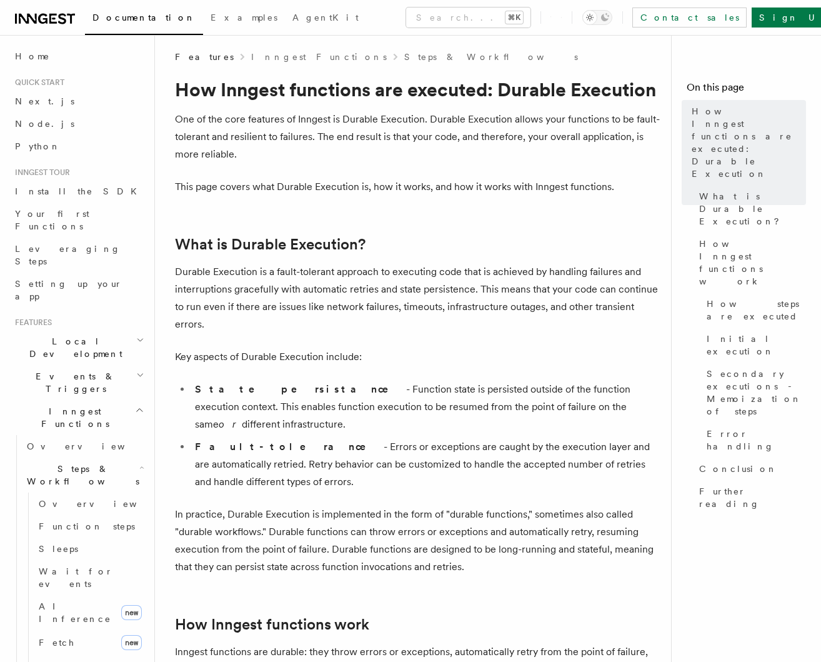
click at [424, 381] on li "State persistance - Function state is persisted outside of the function executi…" at bounding box center [426, 407] width 470 height 52
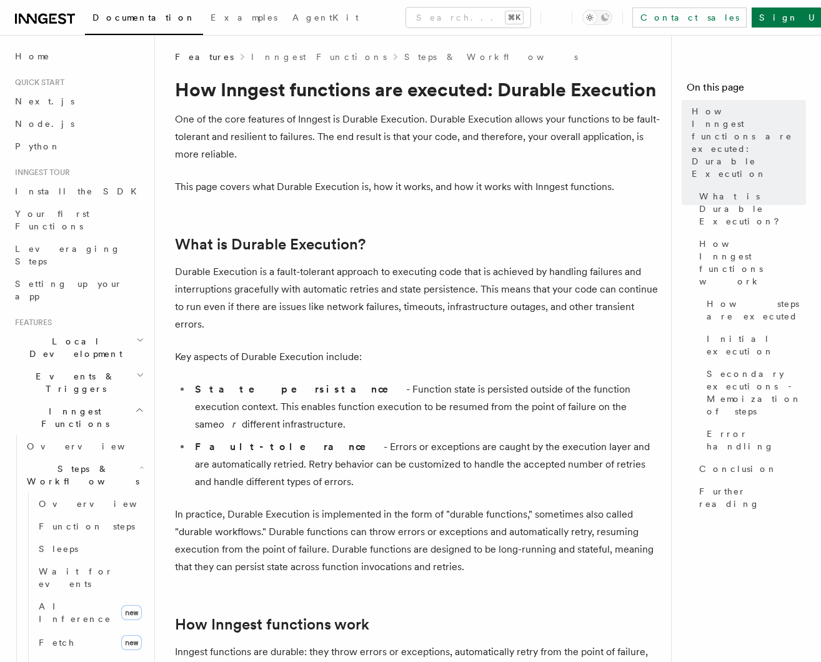
click at [428, 381] on li "State persistance - Function state is persisted outside of the function executi…" at bounding box center [426, 407] width 470 height 52
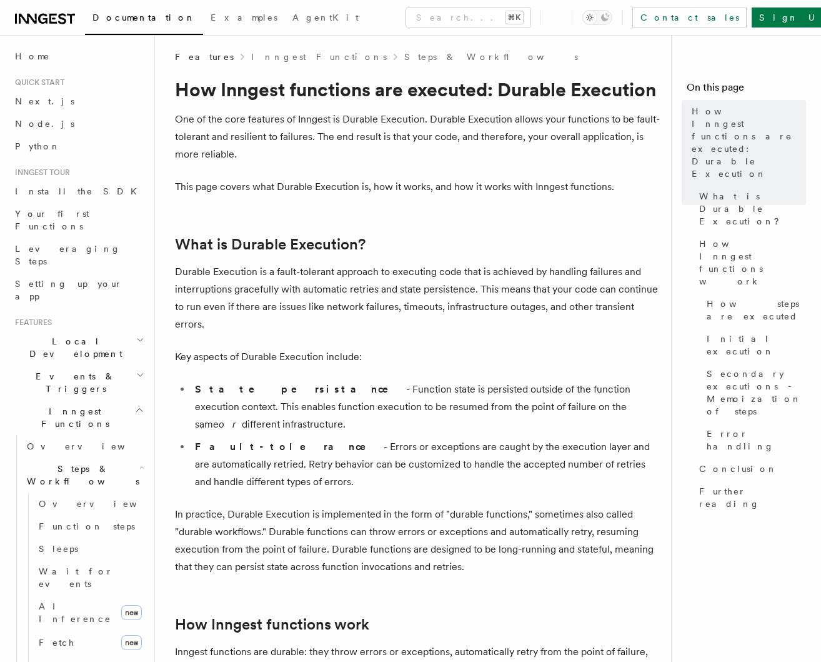
click at [398, 381] on li "State persistance - Function state is persisted outside of the function executi…" at bounding box center [426, 407] width 470 height 52
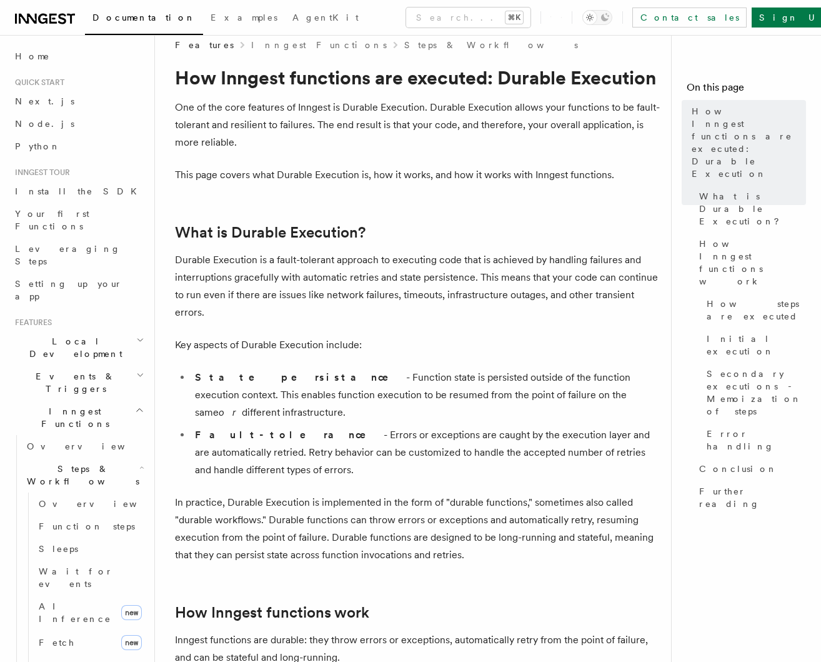
click at [245, 279] on p "Durable Execution is a fault-tolerant approach to executing code that is achiev…" at bounding box center [418, 286] width 486 height 70
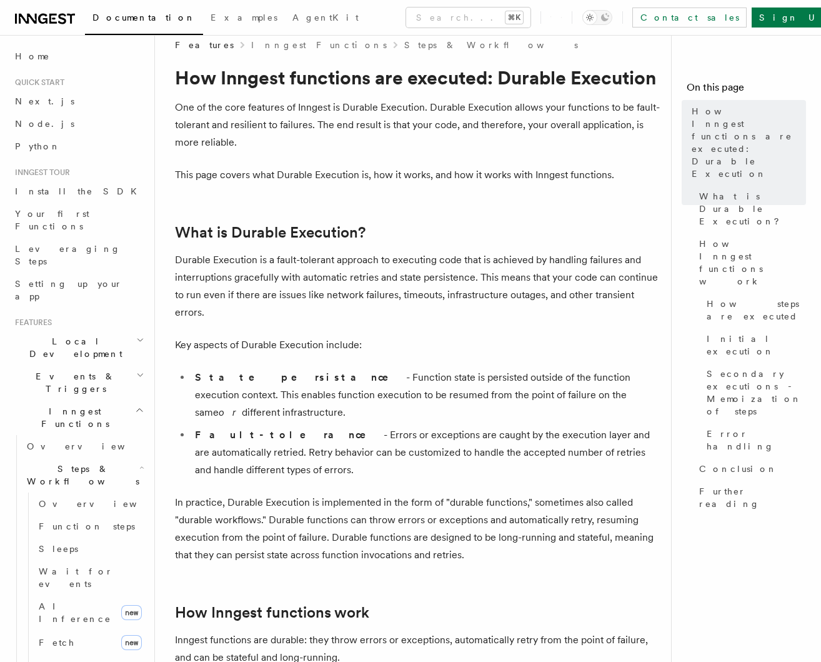
click at [361, 426] on li "Fault-tolerance - Errors or exceptions are caught by the execution layer and ar…" at bounding box center [426, 452] width 470 height 52
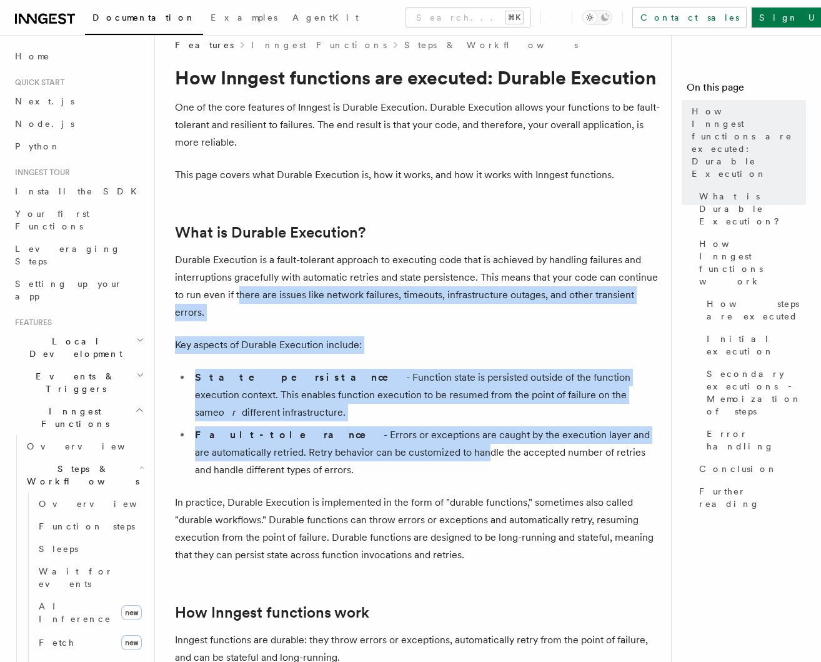
click at [374, 426] on li "Fault-tolerance - Errors or exceptions are caught by the execution layer and ar…" at bounding box center [426, 452] width 470 height 52
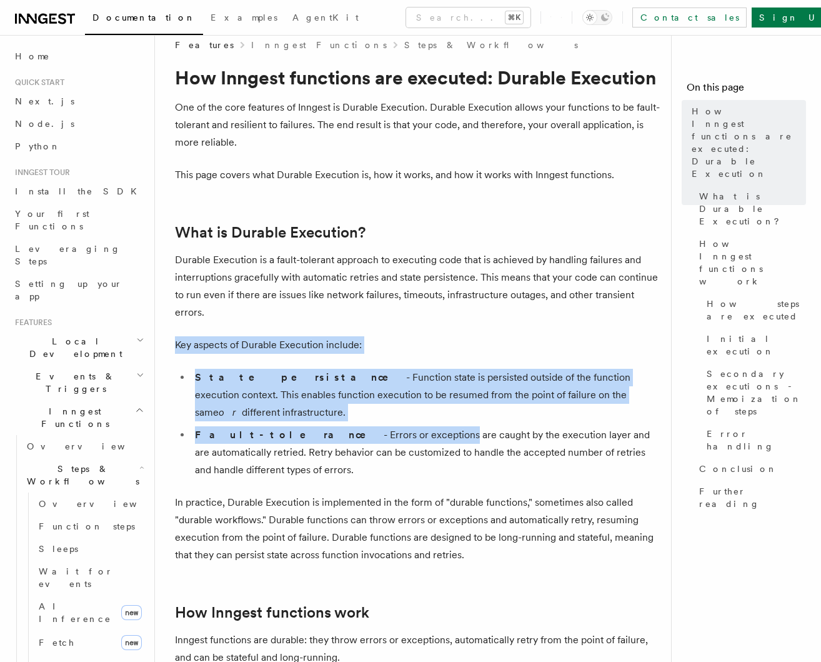
click at [362, 426] on li "Fault-tolerance - Errors or exceptions are caught by the execution layer and ar…" at bounding box center [426, 452] width 470 height 52
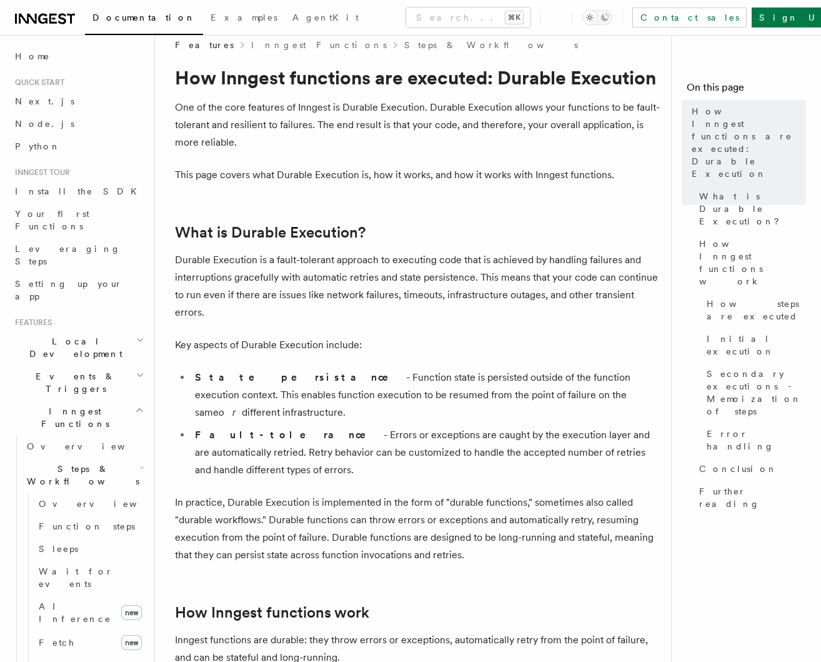
click at [249, 300] on p "Durable Execution is a fault-tolerant approach to executing code that is achiev…" at bounding box center [418, 286] width 486 height 70
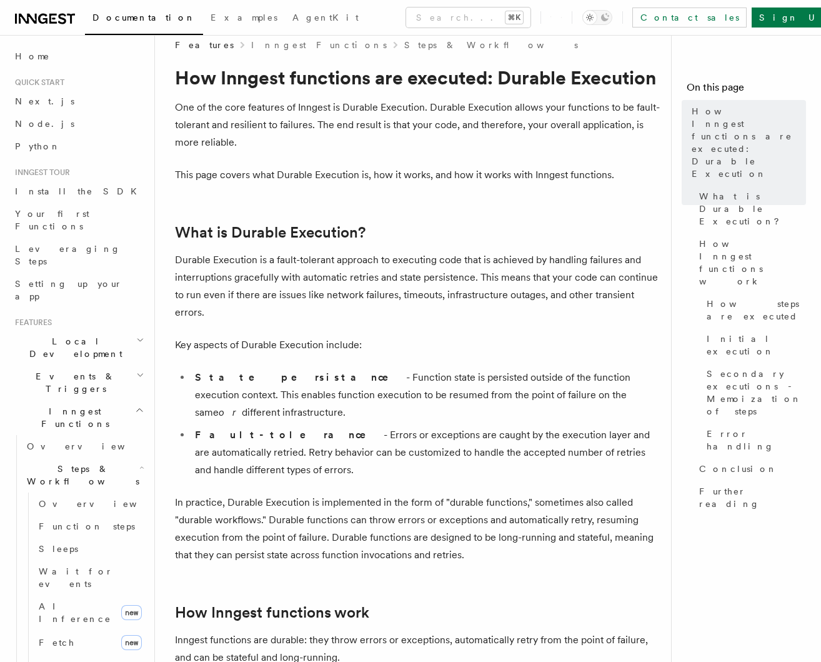
click at [358, 426] on li "Fault-tolerance - Errors or exceptions are caught by the execution layer and ar…" at bounding box center [426, 452] width 470 height 52
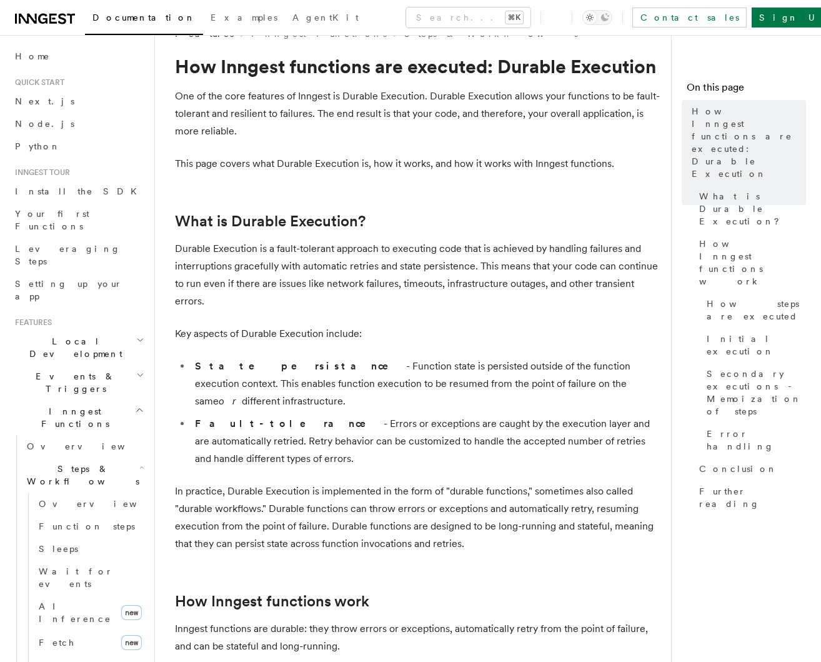
click at [359, 415] on li "Fault-tolerance - Errors or exceptions are caught by the execution layer and ar…" at bounding box center [426, 441] width 470 height 52
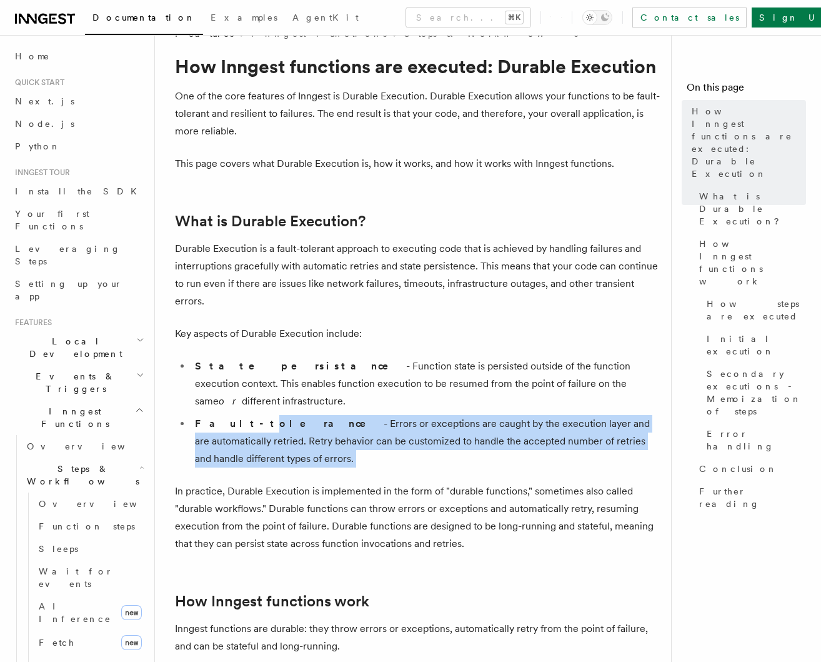
click at [338, 424] on li "Fault-tolerance - Errors or exceptions are caught by the execution layer and ar…" at bounding box center [426, 441] width 470 height 52
click at [340, 424] on li "Fault-tolerance - Errors or exceptions are caught by the execution layer and ar…" at bounding box center [426, 441] width 470 height 52
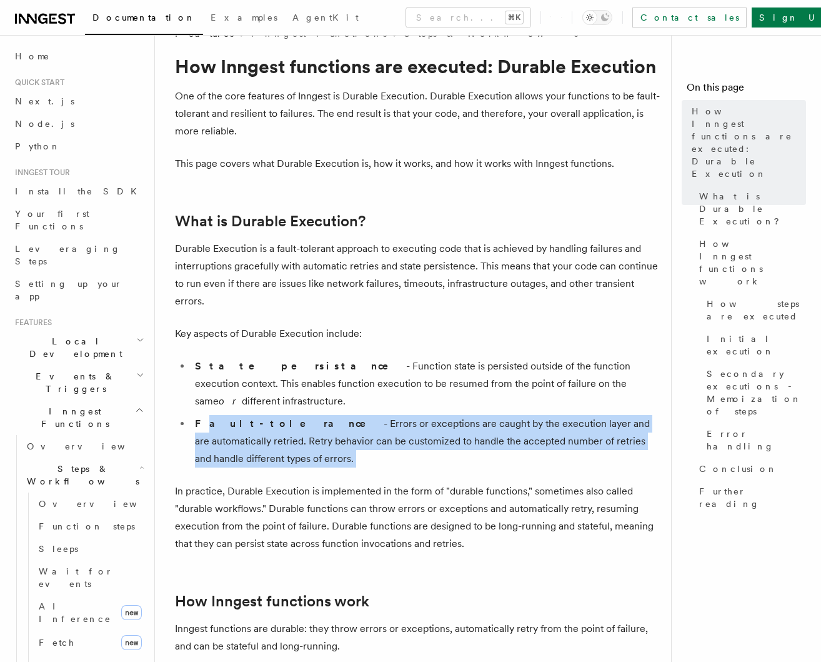
click at [287, 426] on ul "State persistance - Function state is persisted outside of the function executi…" at bounding box center [418, 412] width 486 height 110
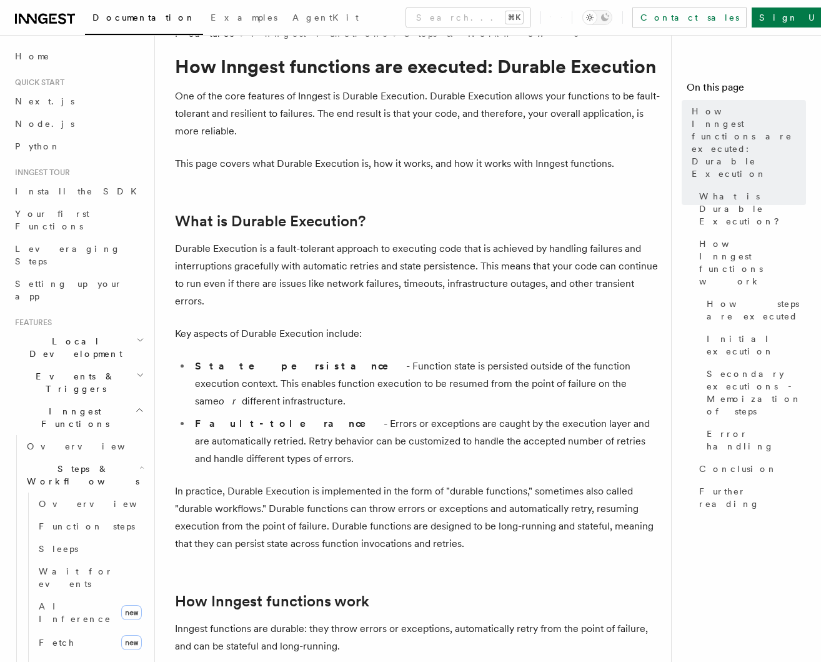
click at [291, 427] on li "Fault-tolerance - Errors or exceptions are caught by the execution layer and ar…" at bounding box center [426, 441] width 470 height 52
click at [278, 428] on li "Fault-tolerance - Errors or exceptions are caught by the execution layer and ar…" at bounding box center [426, 441] width 470 height 52
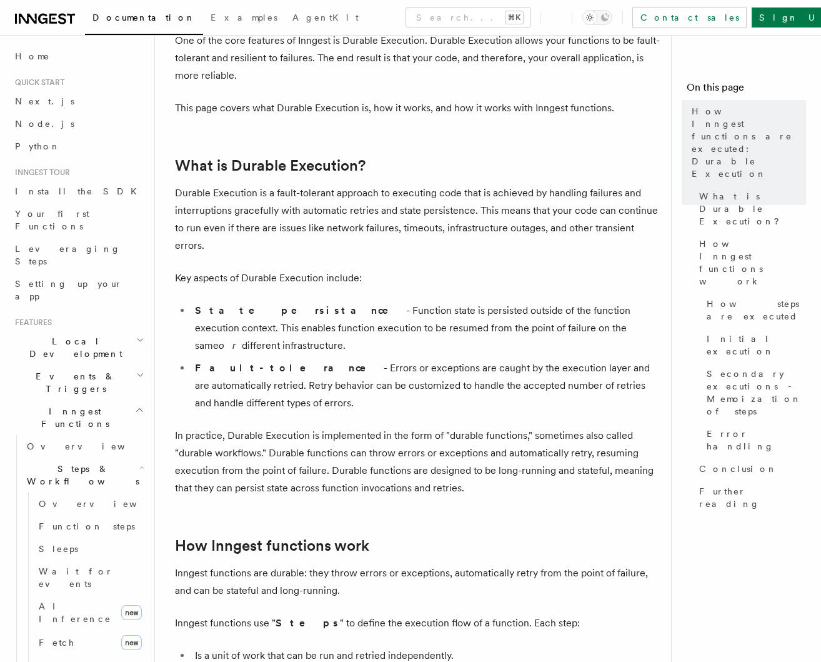
scroll to position [89, 0]
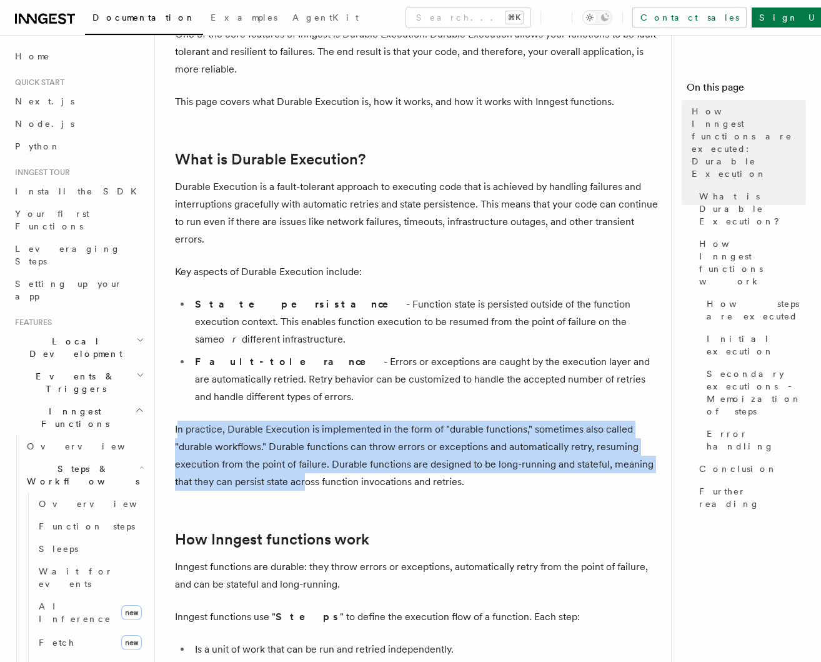
click at [317, 448] on p "In practice, Durable Execution is implemented in the form of "durable functions…" at bounding box center [418, 456] width 486 height 70
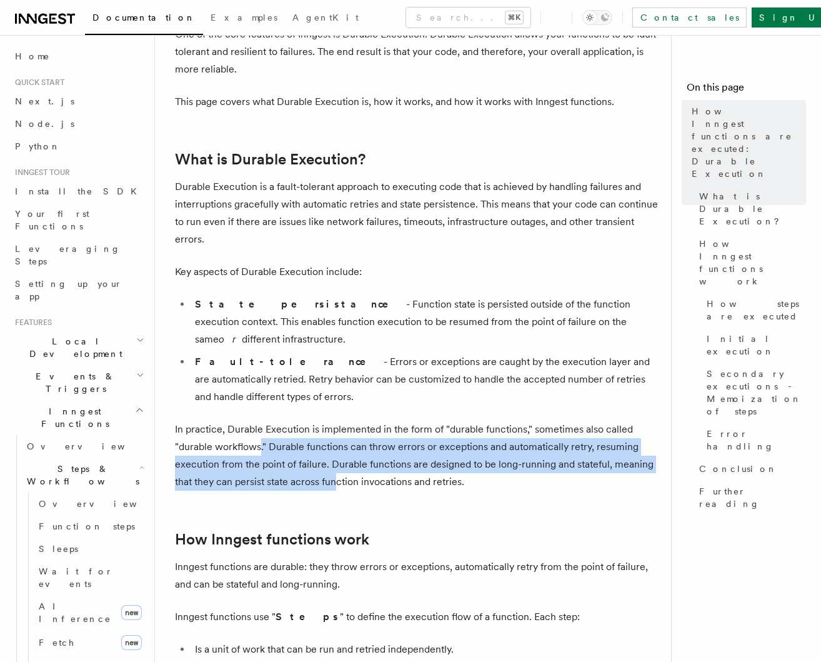
click at [339, 438] on p "In practice, Durable Execution is implemented in the form of "durable functions…" at bounding box center [418, 456] width 486 height 70
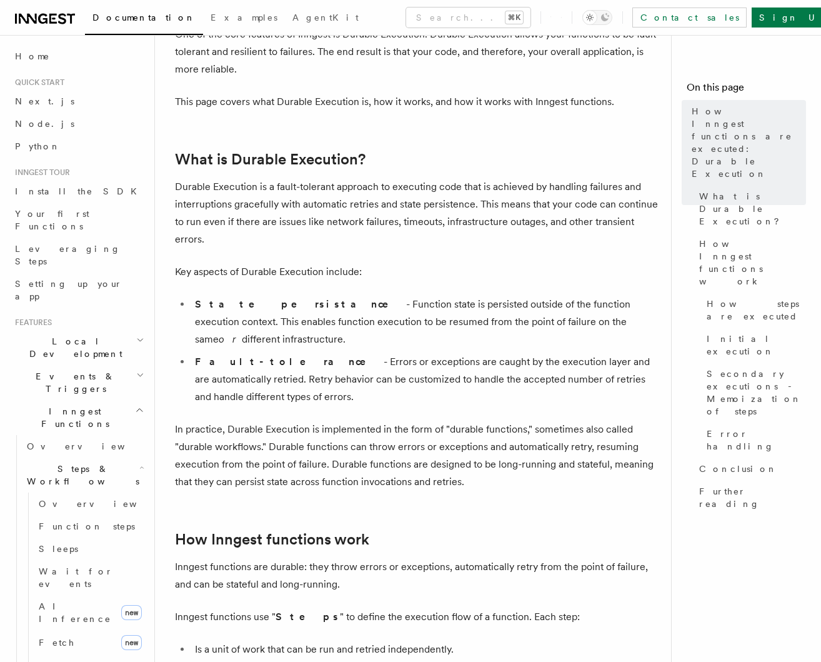
click at [346, 438] on p "In practice, Durable Execution is implemented in the form of "durable functions…" at bounding box center [418, 456] width 486 height 70
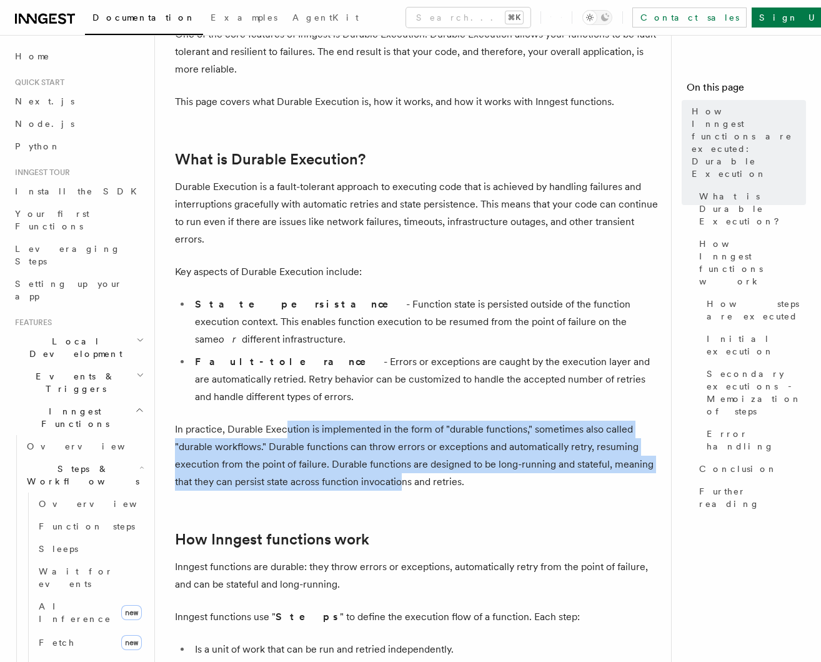
click at [407, 442] on p "In practice, Durable Execution is implemented in the form of "durable functions…" at bounding box center [418, 456] width 486 height 70
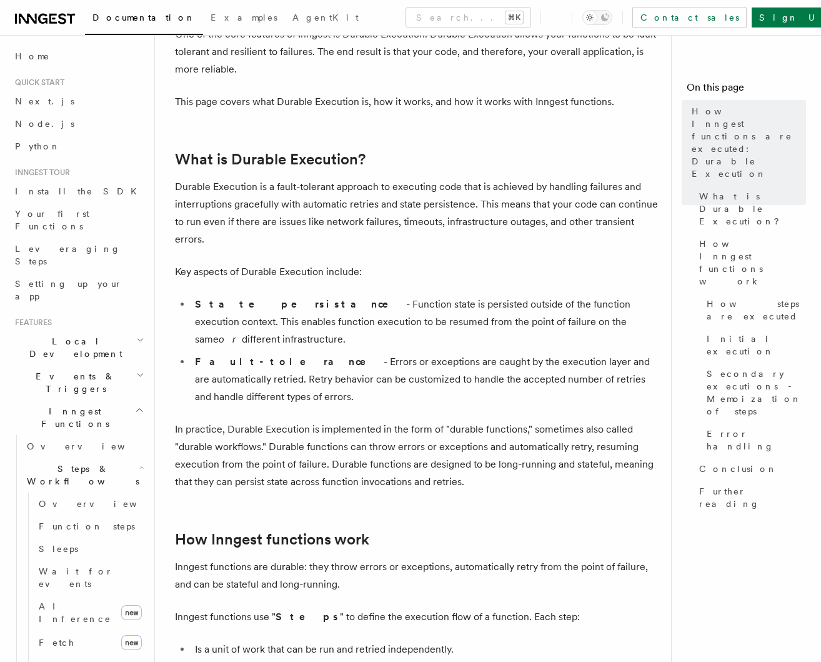
click at [414, 442] on p "In practice, Durable Execution is implemented in the form of "durable functions…" at bounding box center [418, 456] width 486 height 70
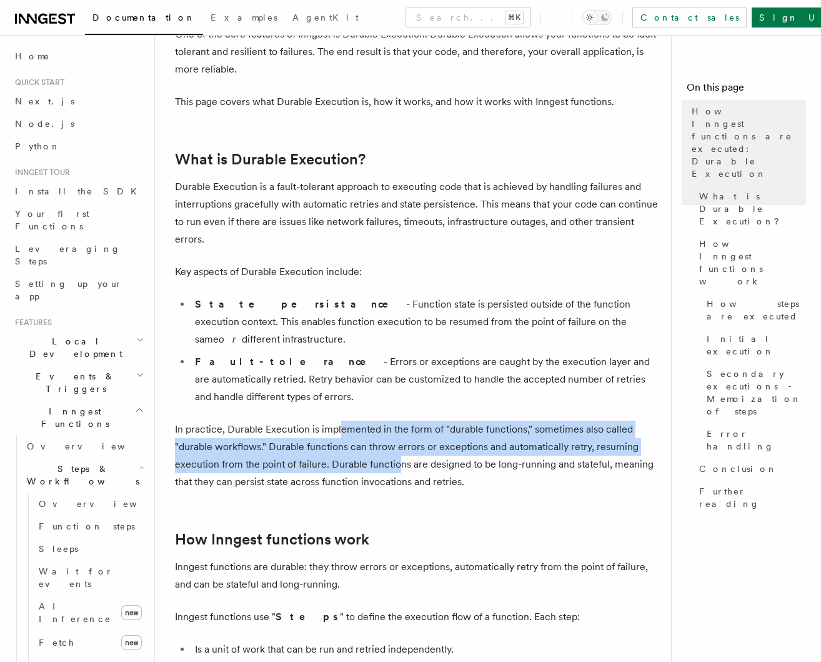
click at [416, 428] on p "In practice, Durable Execution is implemented in the form of "durable functions…" at bounding box center [418, 456] width 486 height 70
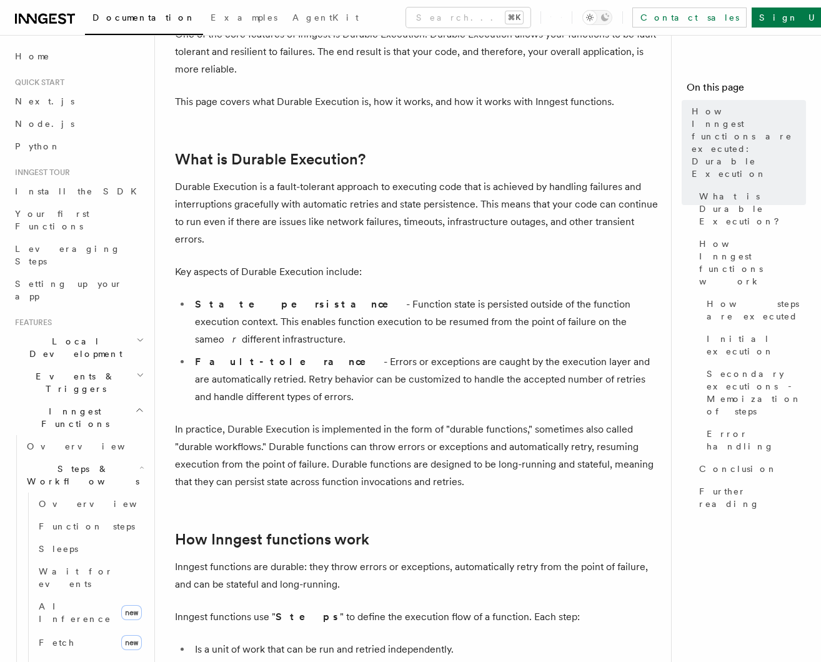
click at [431, 430] on p "In practice, Durable Execution is implemented in the form of "durable functions…" at bounding box center [418, 456] width 486 height 70
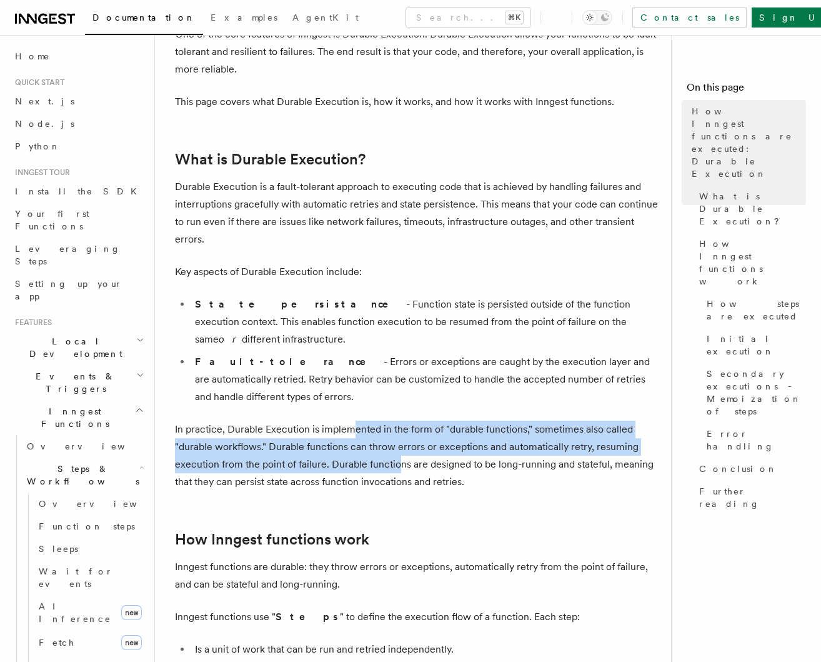
click at [429, 437] on p "In practice, Durable Execution is implemented in the form of "durable functions…" at bounding box center [418, 456] width 486 height 70
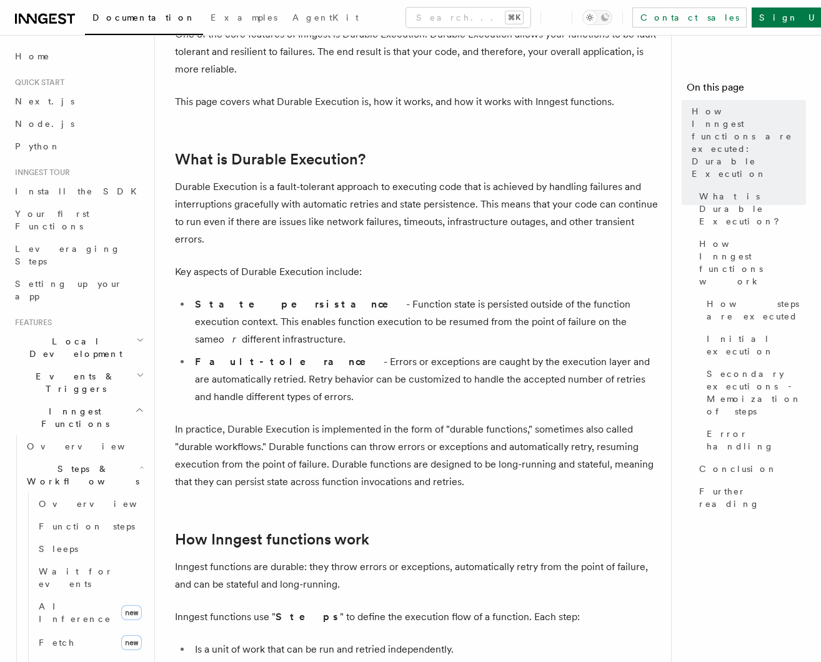
click at [442, 441] on p "In practice, Durable Execution is implemented in the form of "durable functions…" at bounding box center [418, 456] width 486 height 70
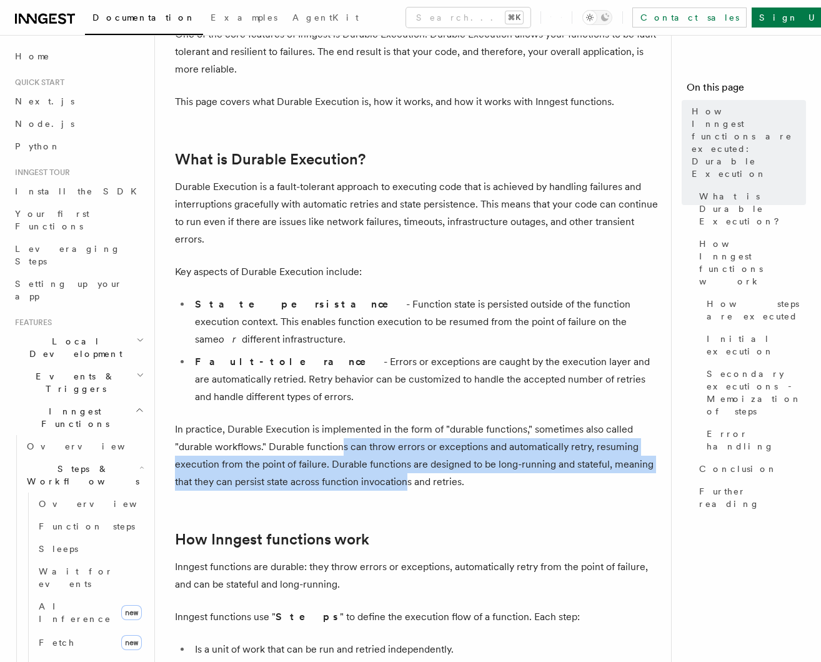
click at [419, 448] on p "In practice, Durable Execution is implemented in the form of "durable functions…" at bounding box center [418, 456] width 486 height 70
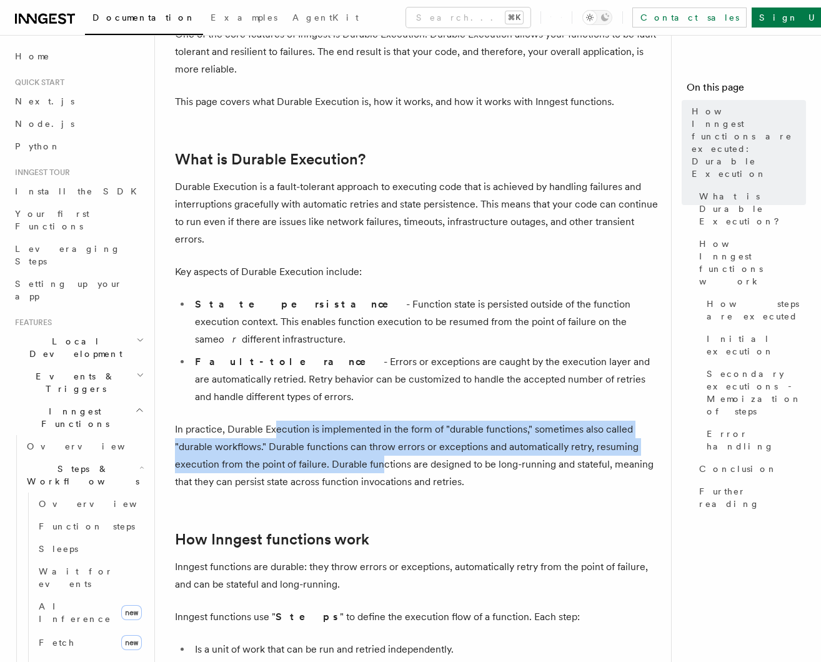
click at [411, 430] on p "In practice, Durable Execution is implemented in the form of "durable functions…" at bounding box center [418, 456] width 486 height 70
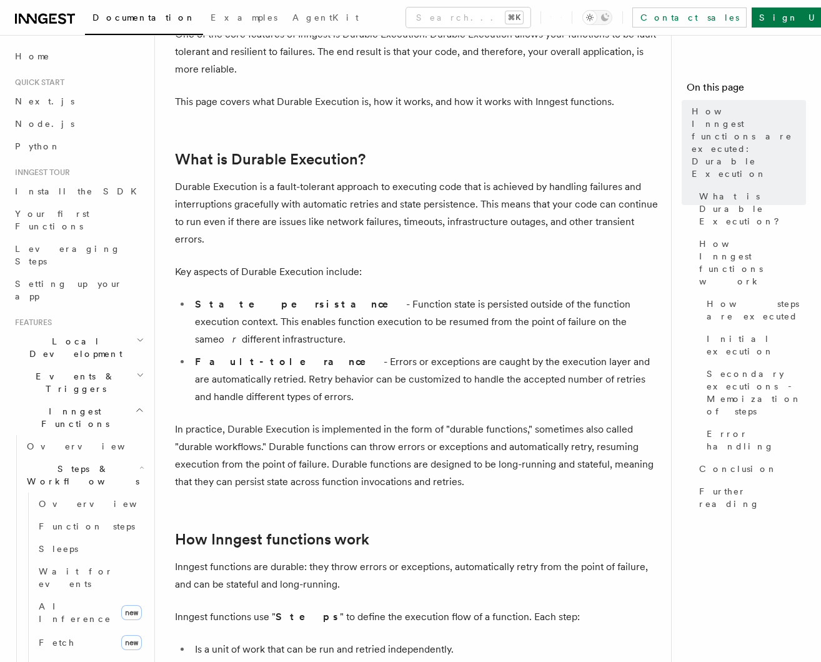
click at [414, 430] on p "In practice, Durable Execution is implemented in the form of "durable functions…" at bounding box center [418, 456] width 486 height 70
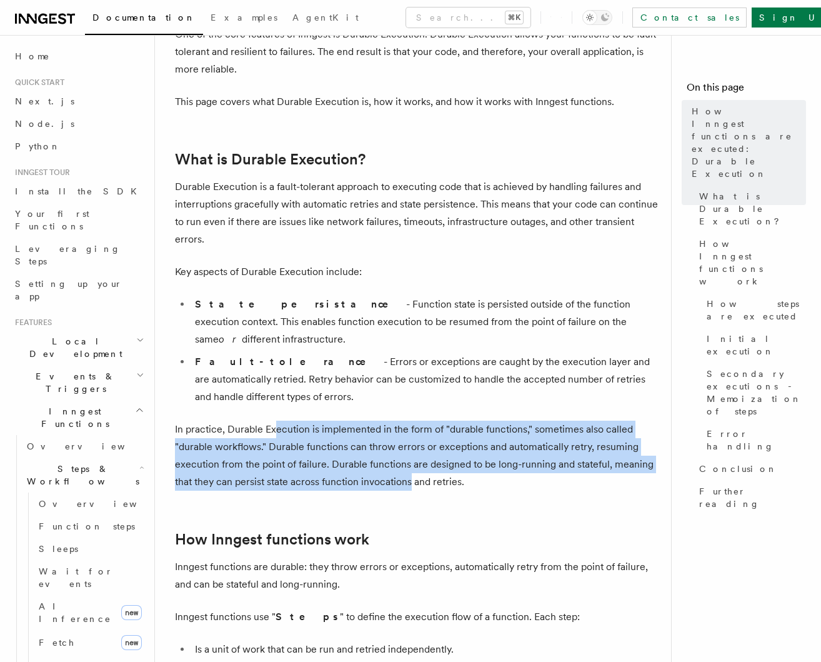
click at [415, 441] on p "In practice, Durable Execution is implemented in the form of "durable functions…" at bounding box center [418, 456] width 486 height 70
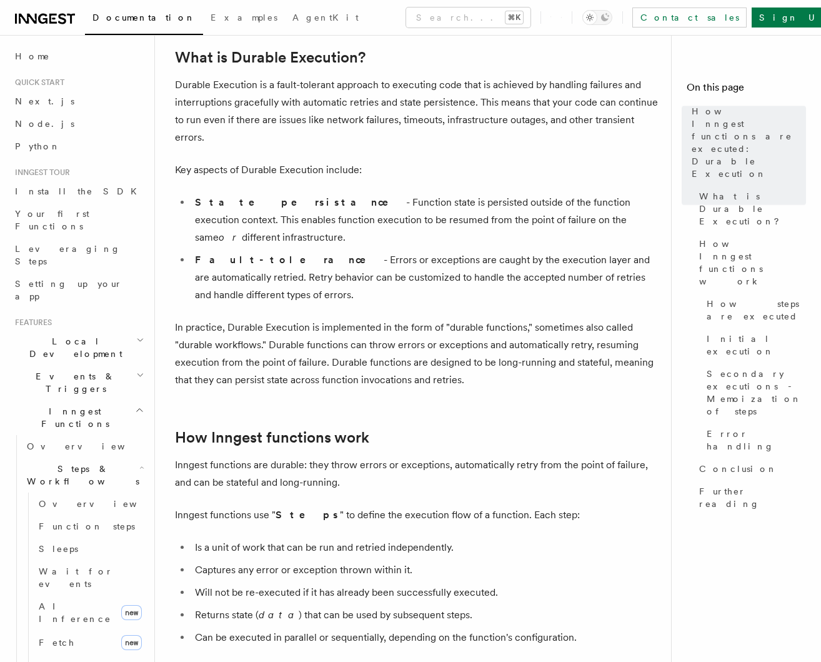
click at [433, 456] on p "Inngest functions are durable: they throw errors or exceptions, automatically r…" at bounding box center [418, 473] width 486 height 35
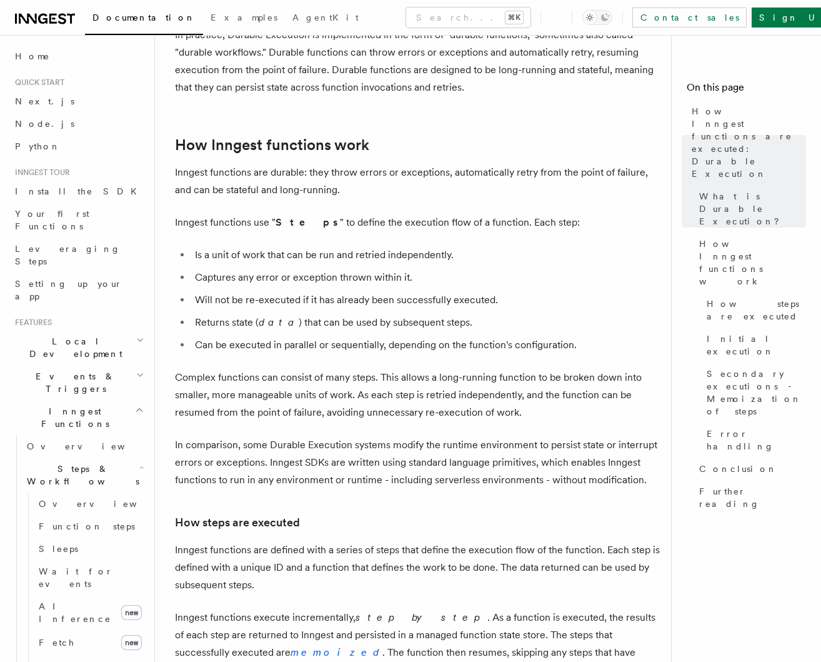
scroll to position [486, 0]
